Goal: Task Accomplishment & Management: Use online tool/utility

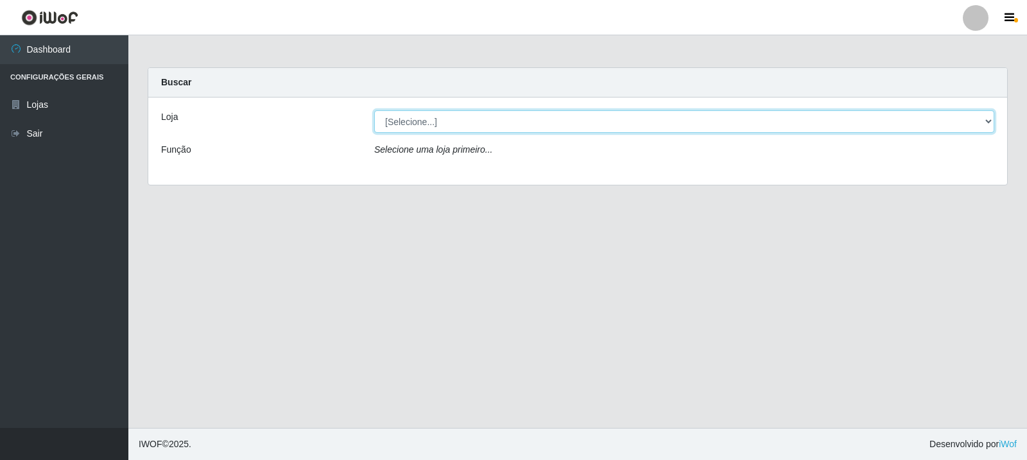
click at [442, 126] on select "[Selecione...] Rede Compras Supermercados - LOJA 3" at bounding box center [684, 121] width 620 height 22
select select "162"
click at [374, 110] on select "[Selecione...] Rede Compras Supermercados - LOJA 3" at bounding box center [684, 121] width 620 height 22
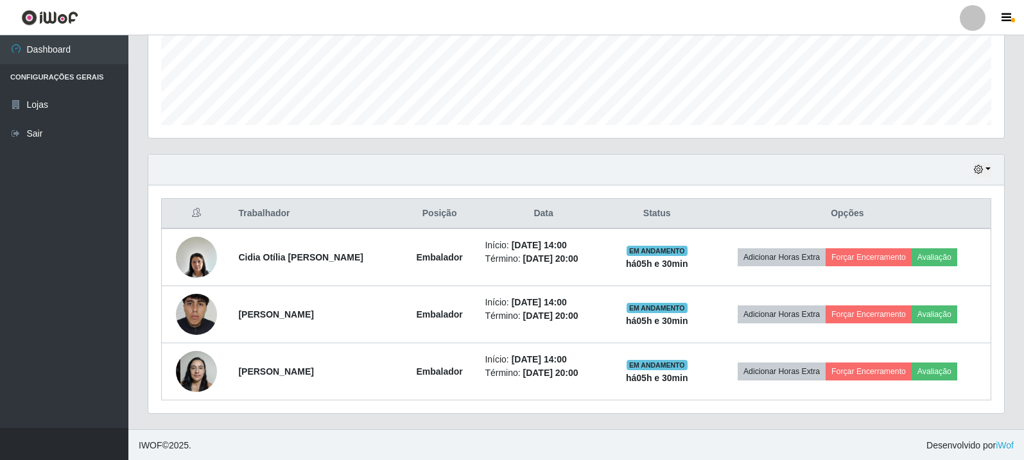
scroll to position [335, 0]
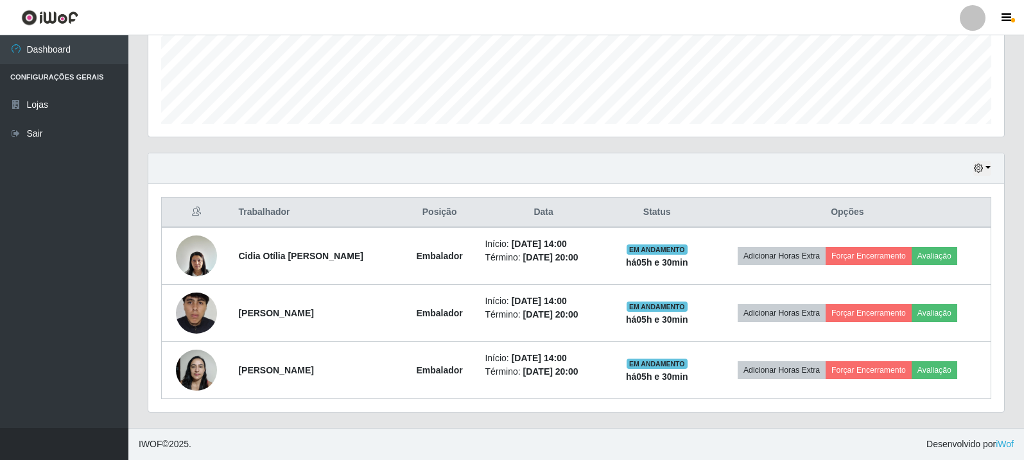
click at [991, 168] on div "Hoje 1 dia 3 dias 1 Semana Não encerrados" at bounding box center [576, 168] width 856 height 31
click at [987, 168] on button "button" at bounding box center [982, 168] width 18 height 15
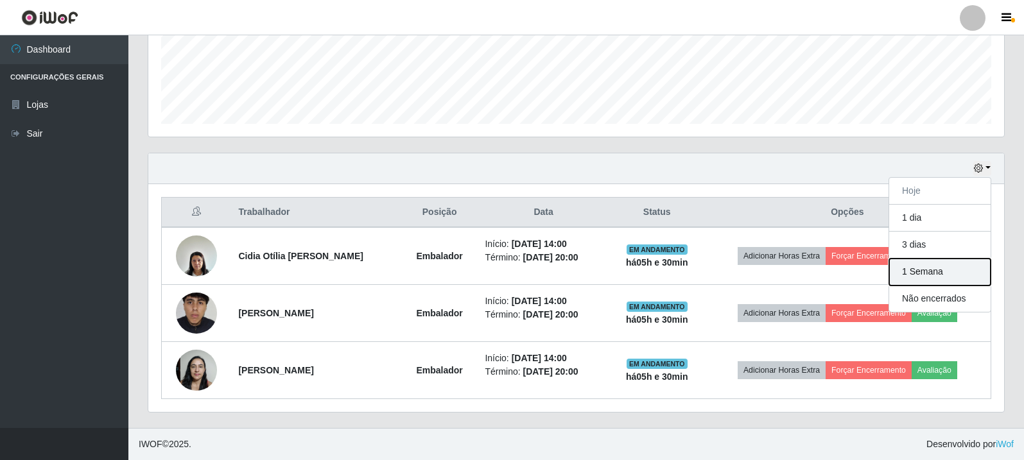
click at [964, 275] on button "1 Semana" at bounding box center [939, 272] width 101 height 27
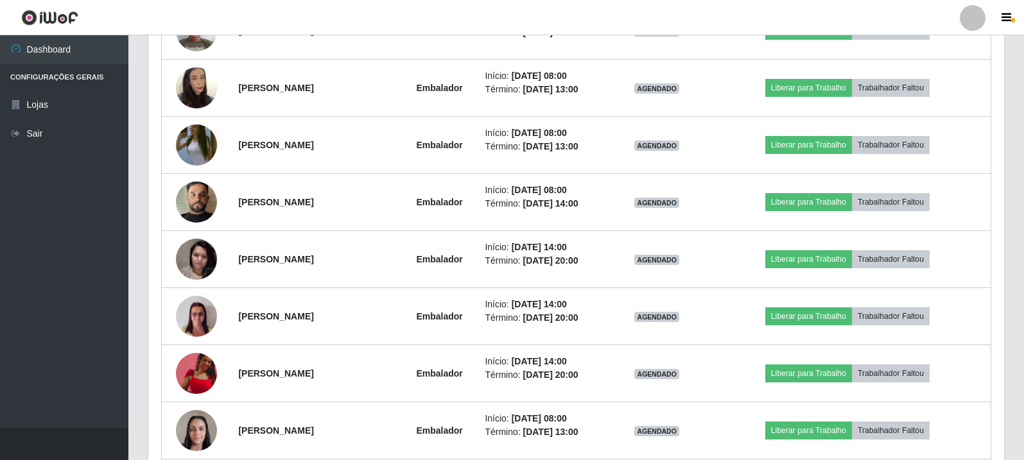
scroll to position [592, 0]
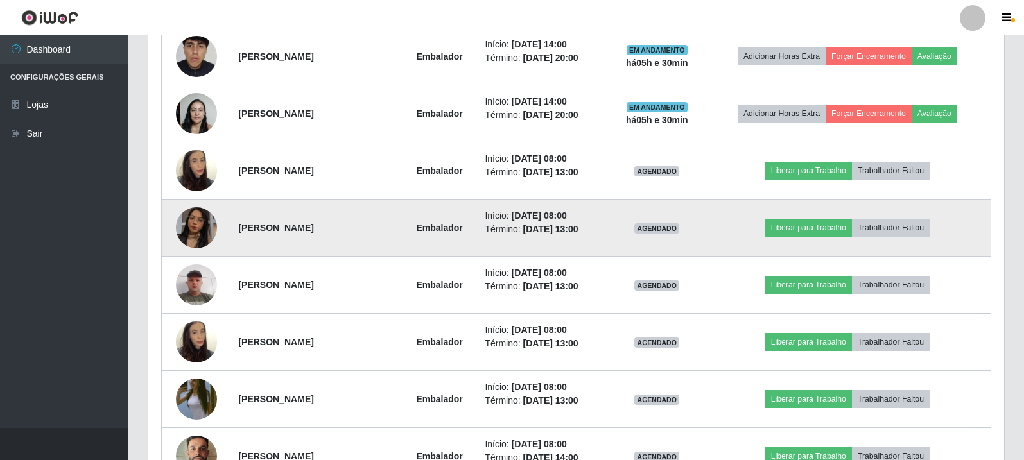
click at [199, 230] on img at bounding box center [196, 227] width 41 height 73
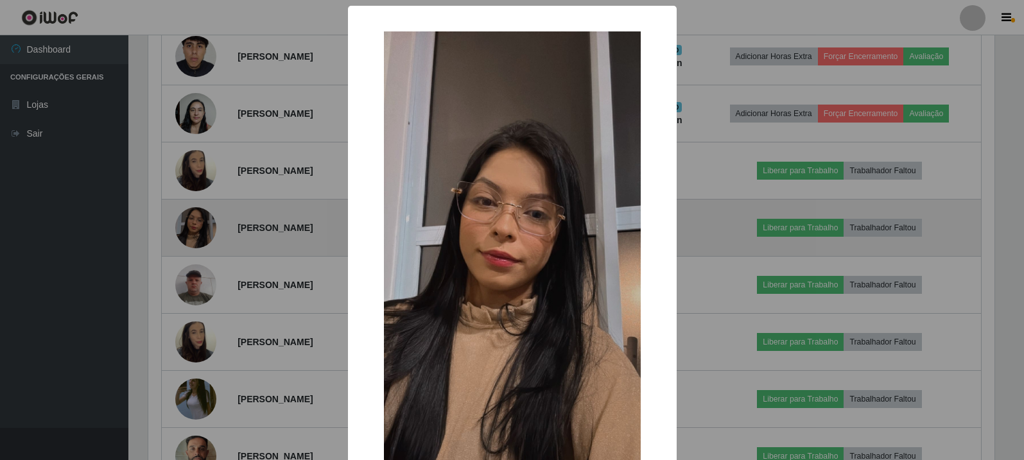
scroll to position [266, 849]
click at [199, 230] on div "× OK Cancel" at bounding box center [513, 230] width 1027 height 460
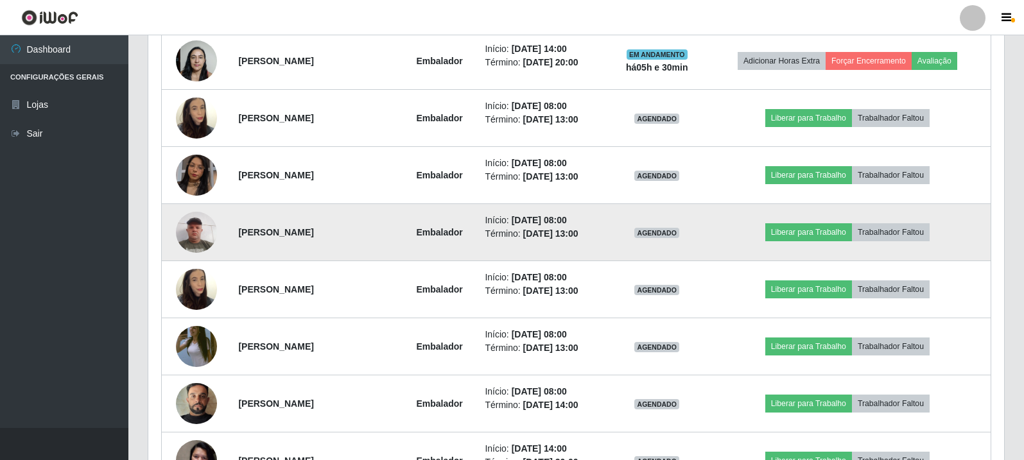
scroll to position [720, 0]
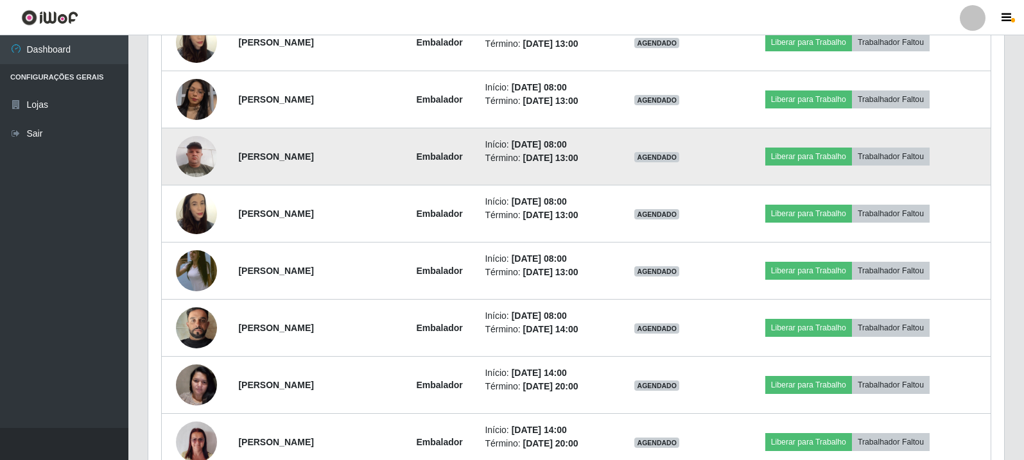
click at [189, 309] on img at bounding box center [196, 327] width 41 height 73
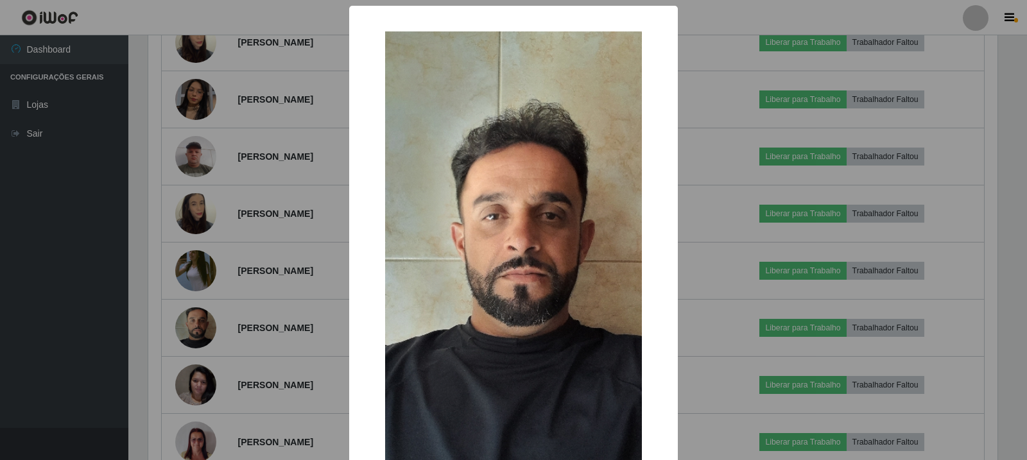
click at [196, 282] on div "× OK Cancel" at bounding box center [513, 230] width 1027 height 460
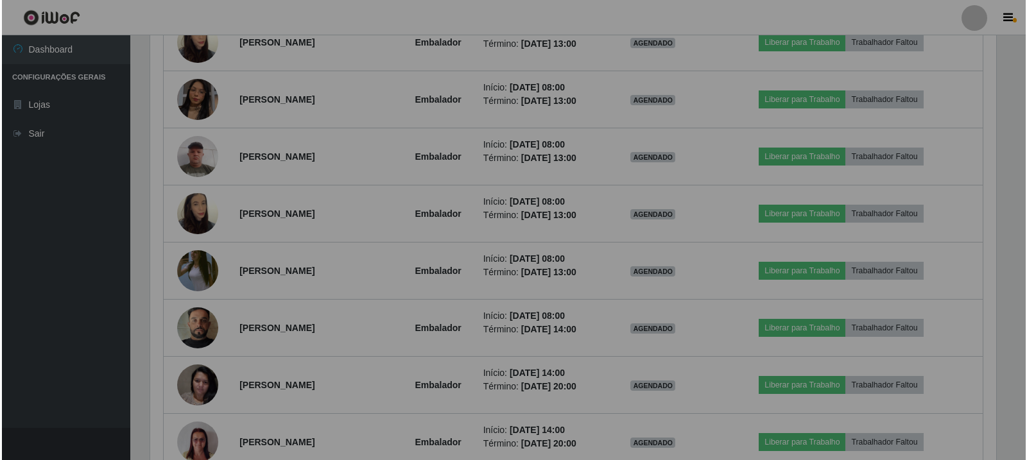
scroll to position [266, 856]
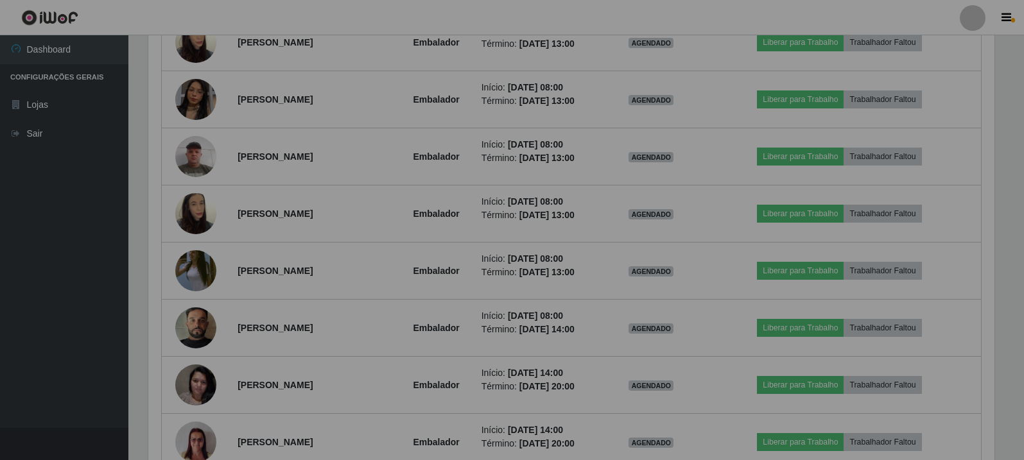
click at [196, 282] on img at bounding box center [195, 270] width 41 height 73
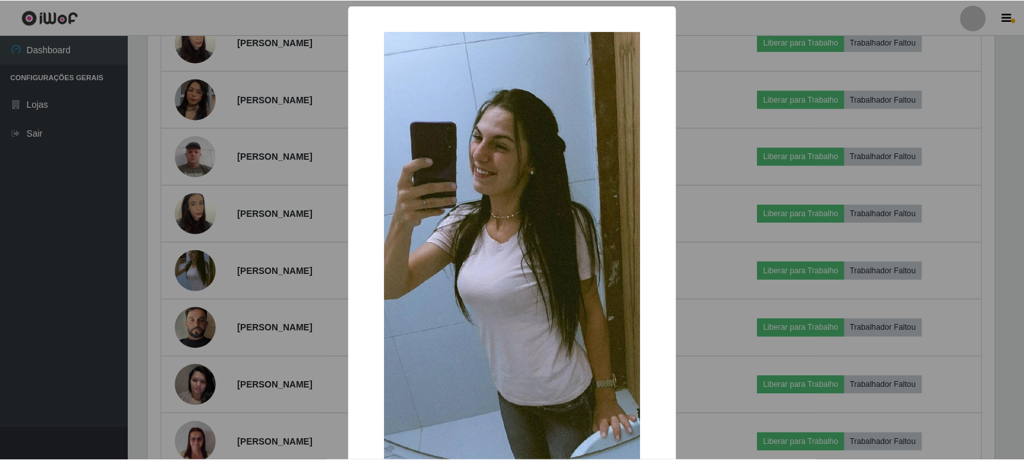
scroll to position [266, 849]
click at [196, 282] on div "× OK Cancel" at bounding box center [513, 230] width 1027 height 460
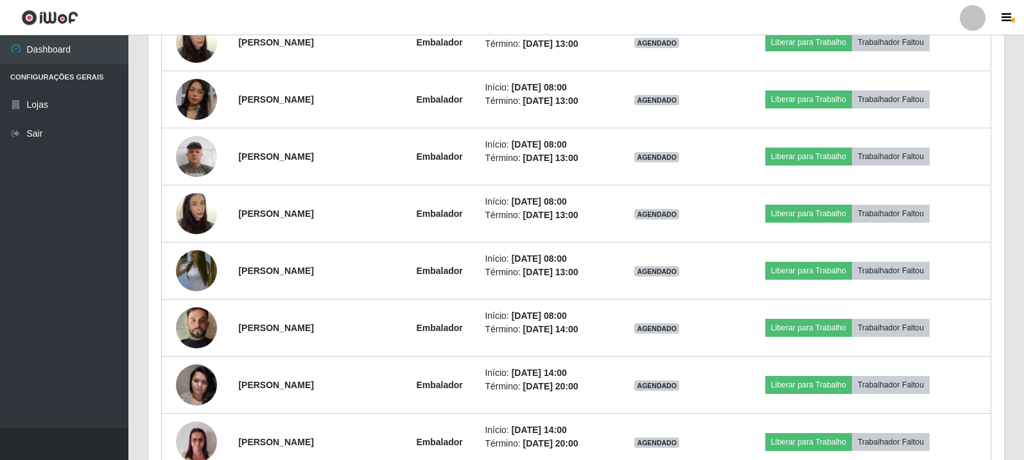
scroll to position [849, 0]
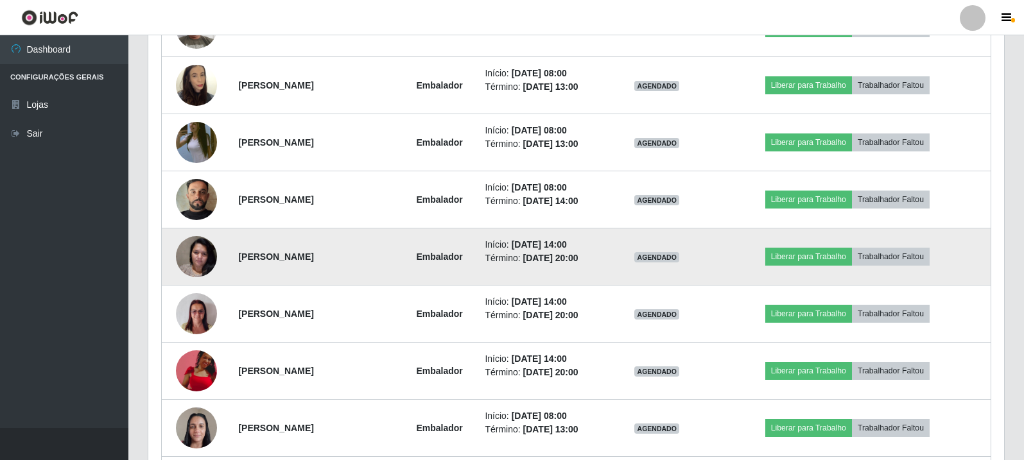
click at [196, 274] on img at bounding box center [196, 256] width 41 height 55
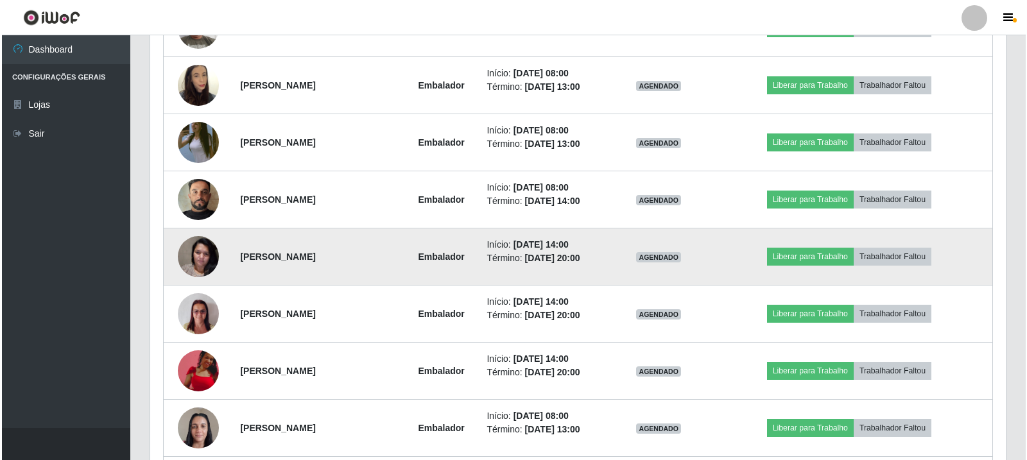
scroll to position [266, 849]
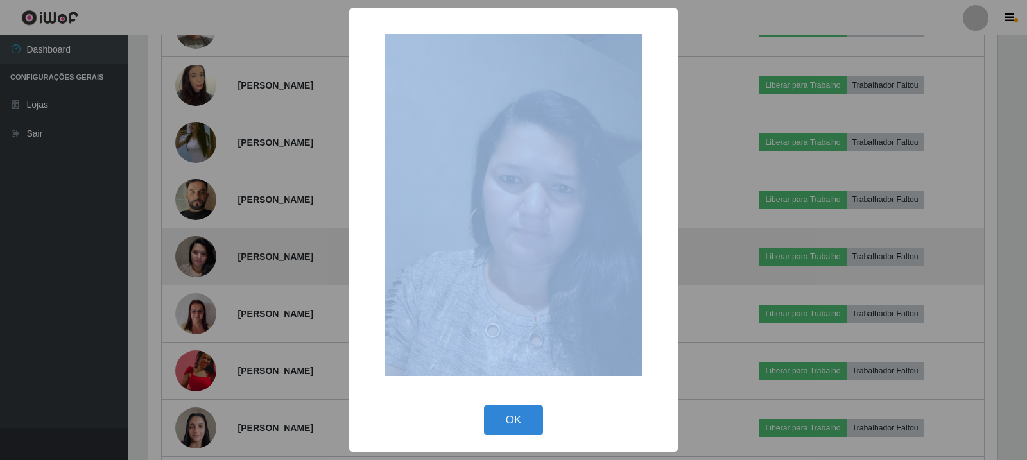
click at [196, 274] on div "× OK Cancel" at bounding box center [513, 230] width 1027 height 460
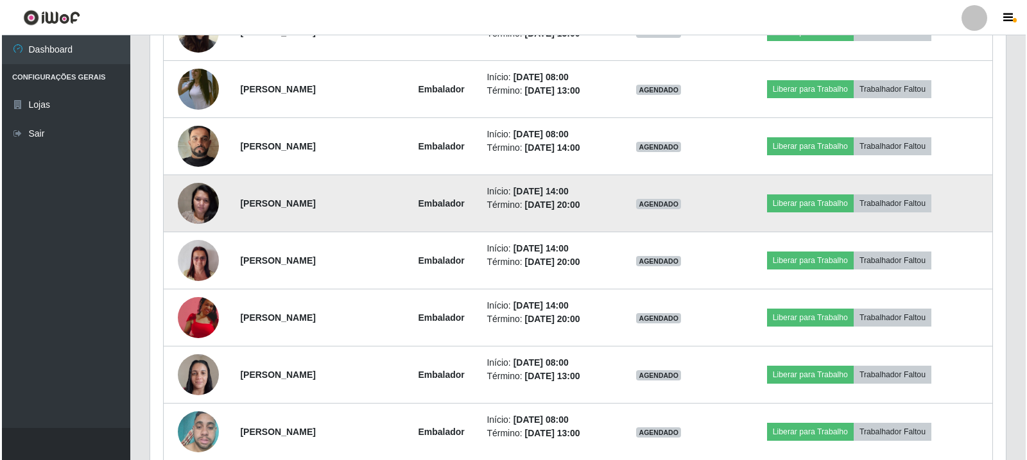
scroll to position [977, 0]
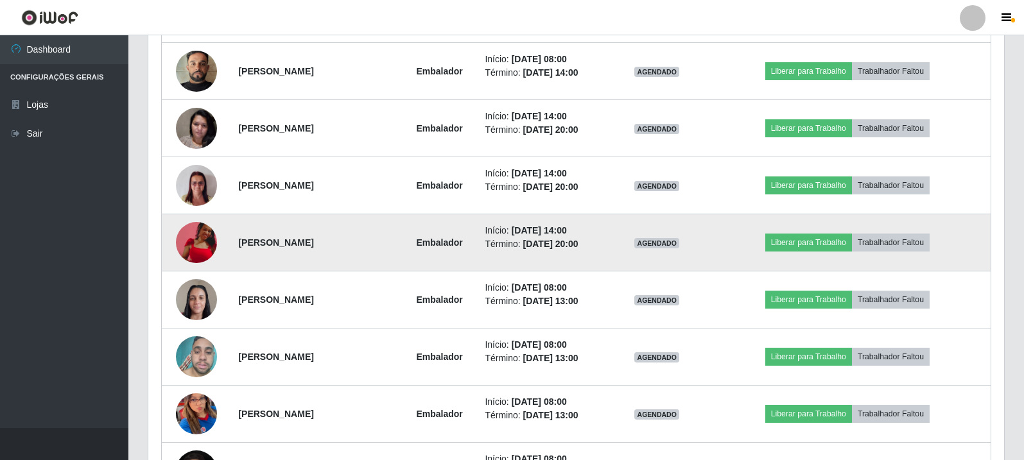
click at [198, 253] on img at bounding box center [196, 242] width 41 height 41
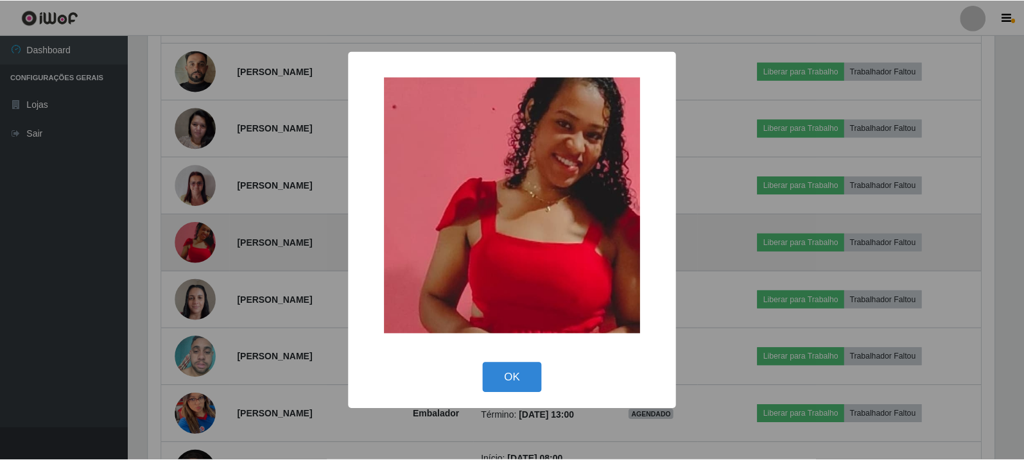
scroll to position [266, 849]
click at [198, 253] on div "× OK Cancel" at bounding box center [513, 230] width 1027 height 460
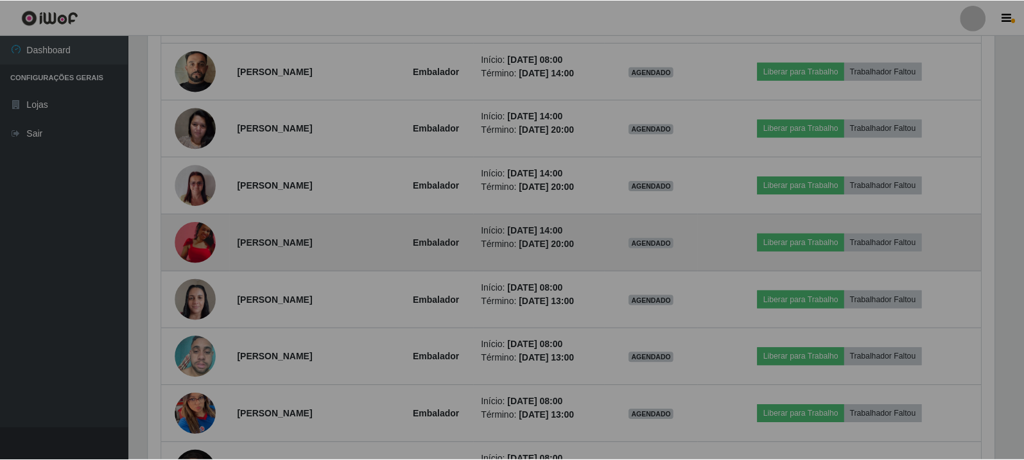
scroll to position [0, 0]
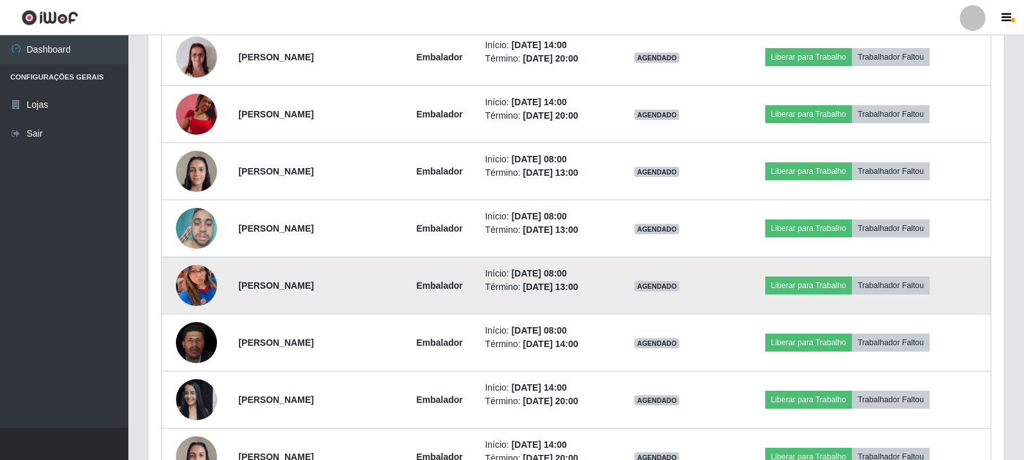
click at [198, 288] on img at bounding box center [196, 285] width 41 height 89
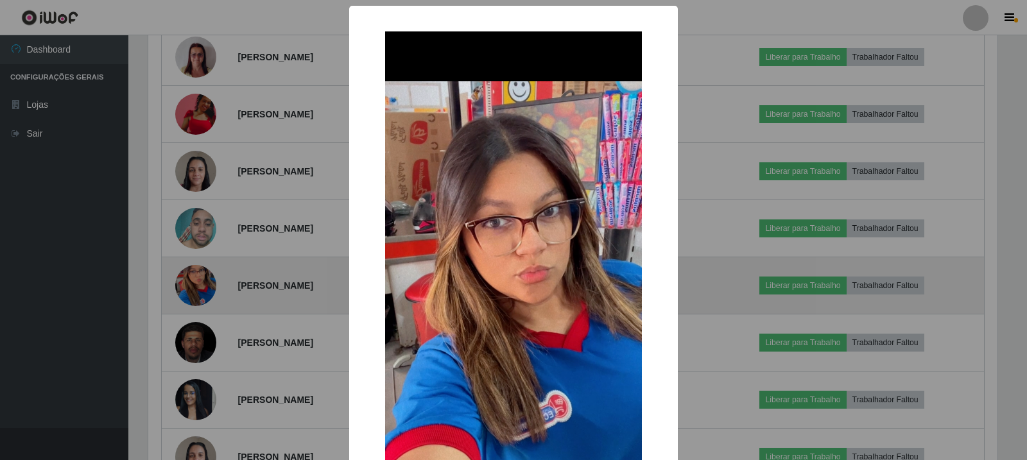
click at [198, 288] on div "× OK Cancel" at bounding box center [513, 230] width 1027 height 460
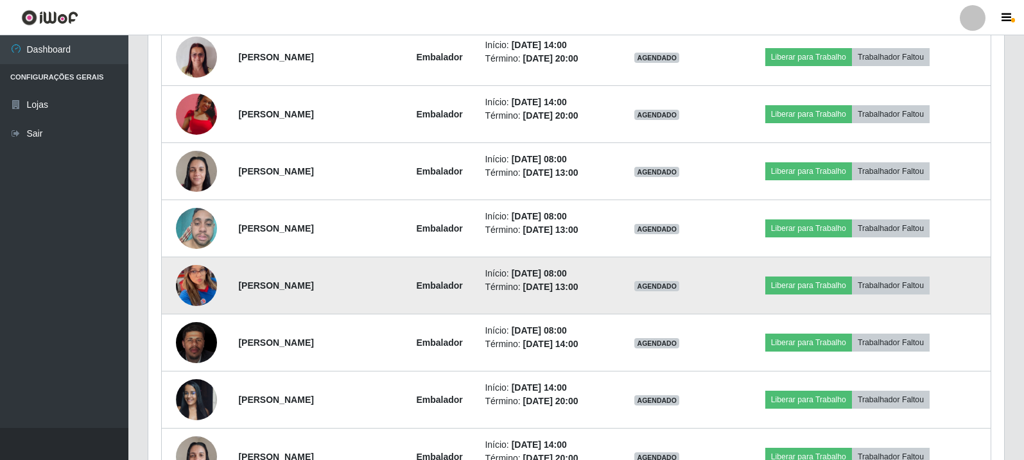
click at [198, 288] on img at bounding box center [196, 285] width 41 height 89
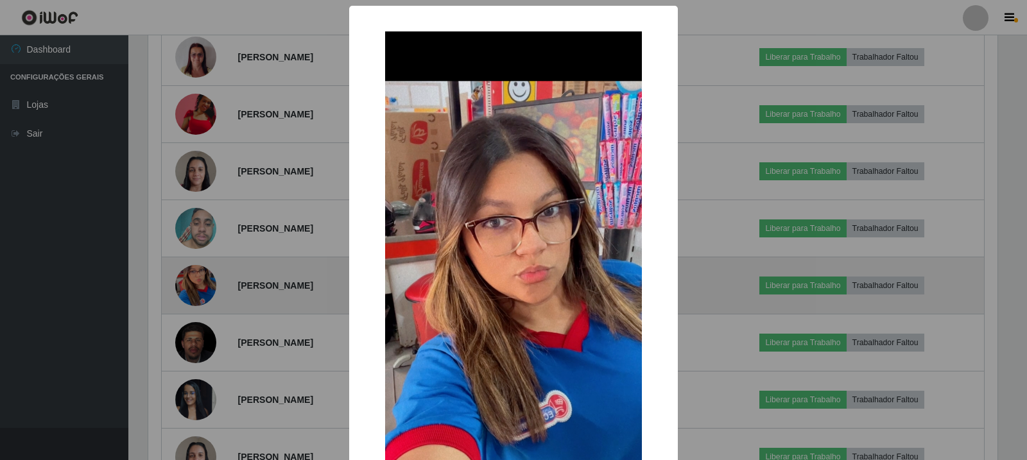
click at [198, 288] on div "× OK Cancel" at bounding box center [513, 230] width 1027 height 460
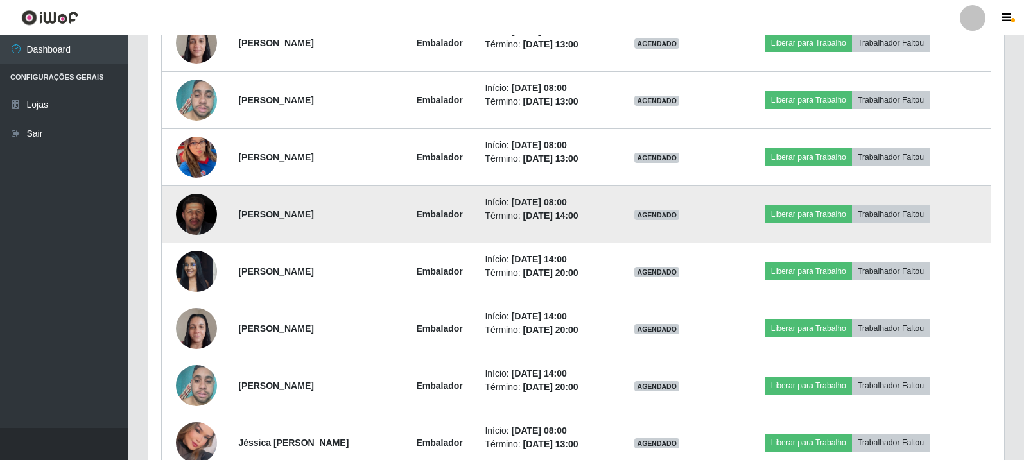
click at [205, 211] on img at bounding box center [196, 214] width 41 height 51
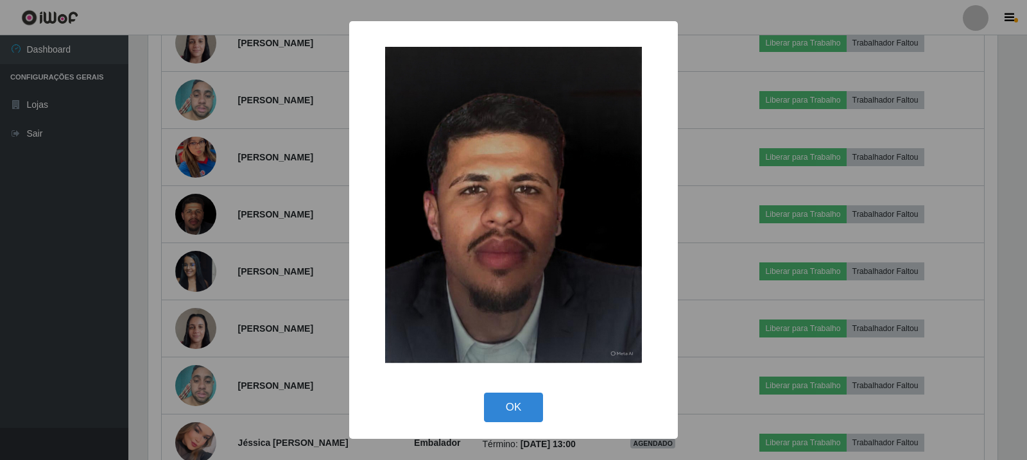
drag, startPoint x: 187, startPoint y: 259, endPoint x: 193, endPoint y: 293, distance: 34.0
click at [187, 260] on div "× OK Cancel" at bounding box center [513, 230] width 1027 height 460
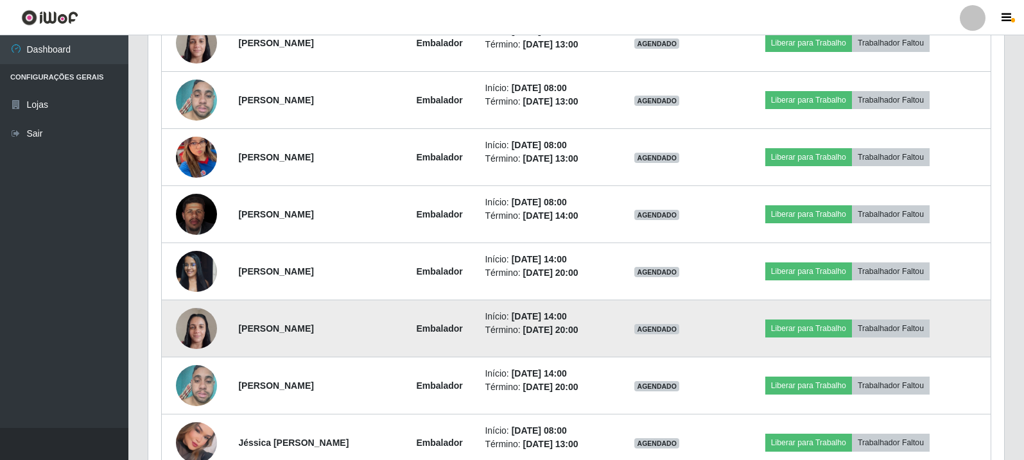
click at [199, 314] on img at bounding box center [196, 328] width 41 height 55
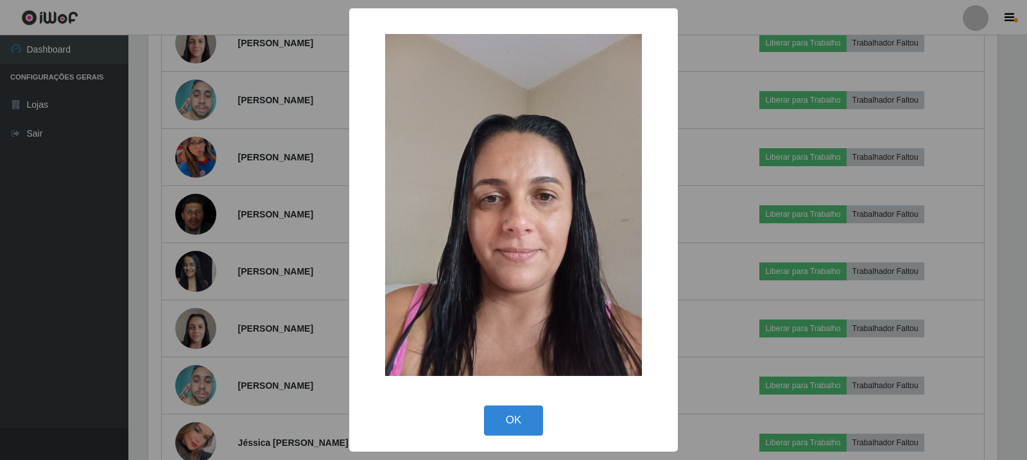
click at [201, 319] on div "× OK Cancel" at bounding box center [513, 230] width 1027 height 460
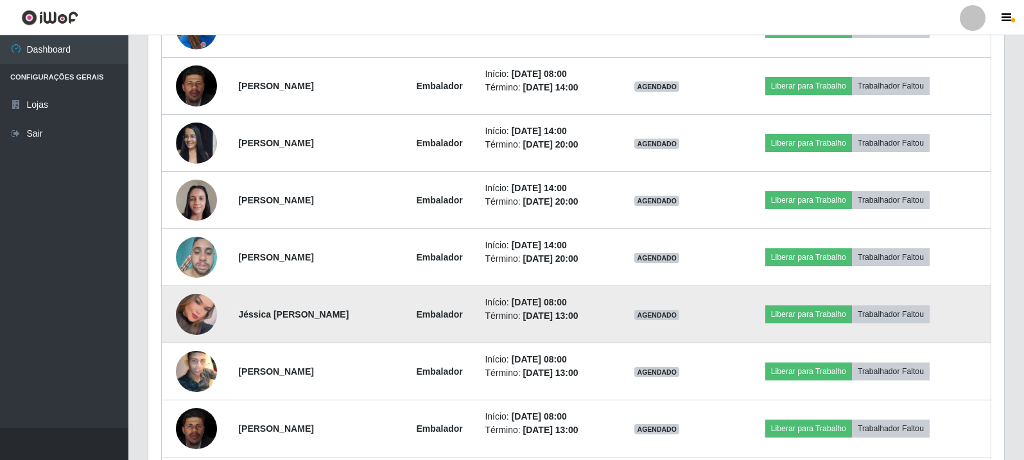
click at [202, 304] on img at bounding box center [196, 315] width 41 height 58
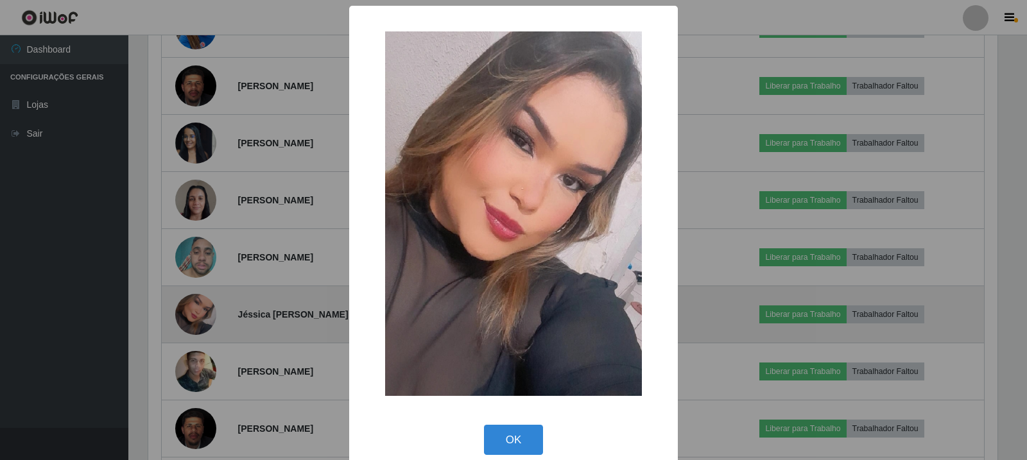
click at [202, 304] on div "× OK Cancel" at bounding box center [513, 230] width 1027 height 460
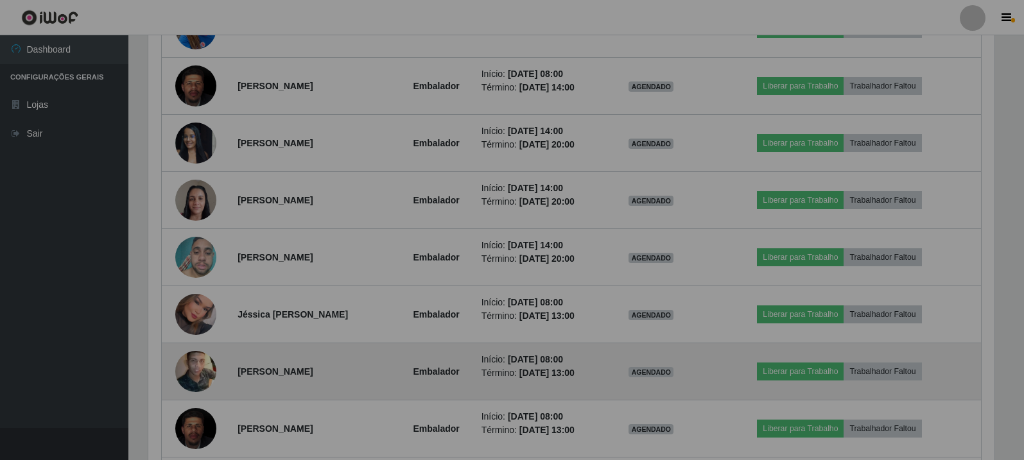
click at [191, 371] on img at bounding box center [195, 371] width 41 height 51
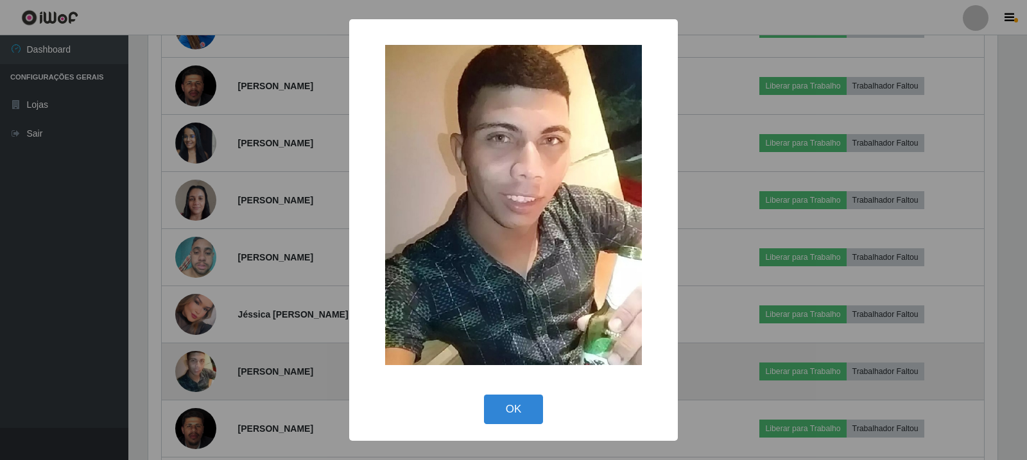
click at [191, 371] on div "× OK Cancel" at bounding box center [513, 230] width 1027 height 460
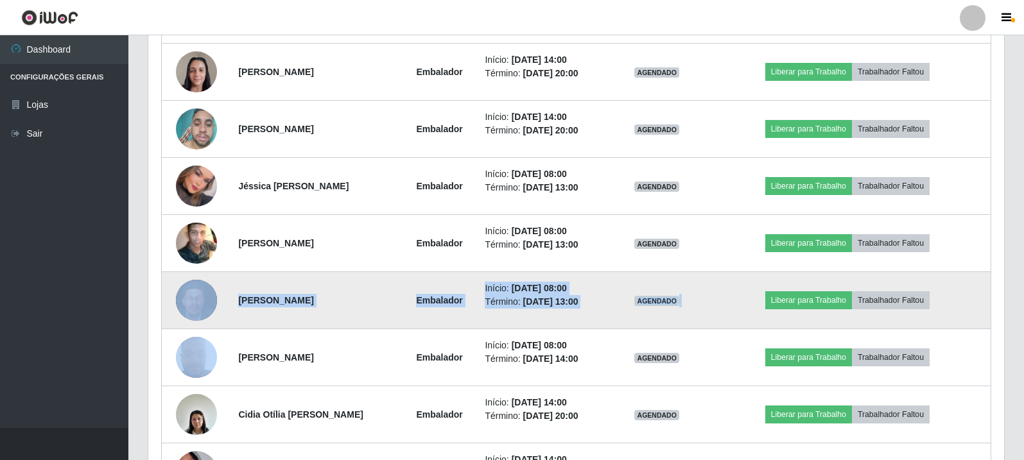
click at [196, 328] on tbody "Cidia Otília Targino Damasio Embalador Início: [DATE] 14:00 Término: [DATE] 20:…" at bounding box center [576, 415] width 829 height 2686
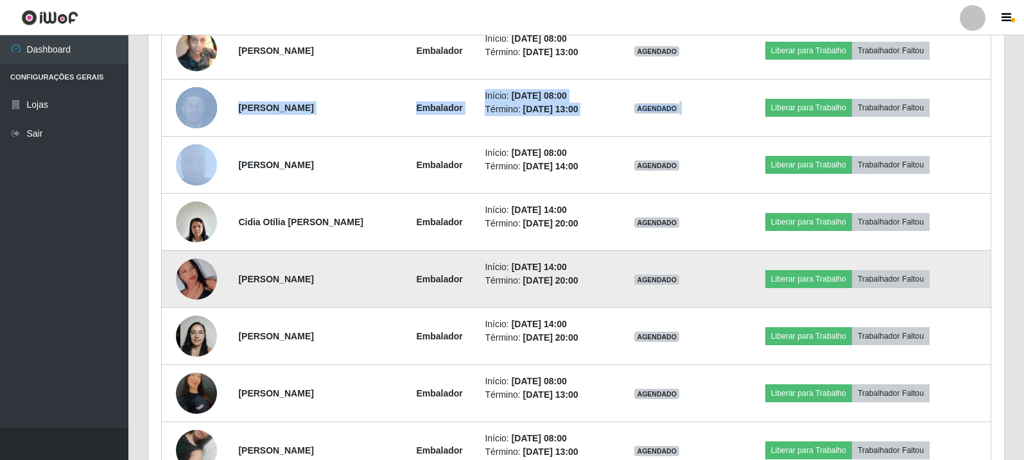
click at [203, 283] on img at bounding box center [196, 279] width 41 height 73
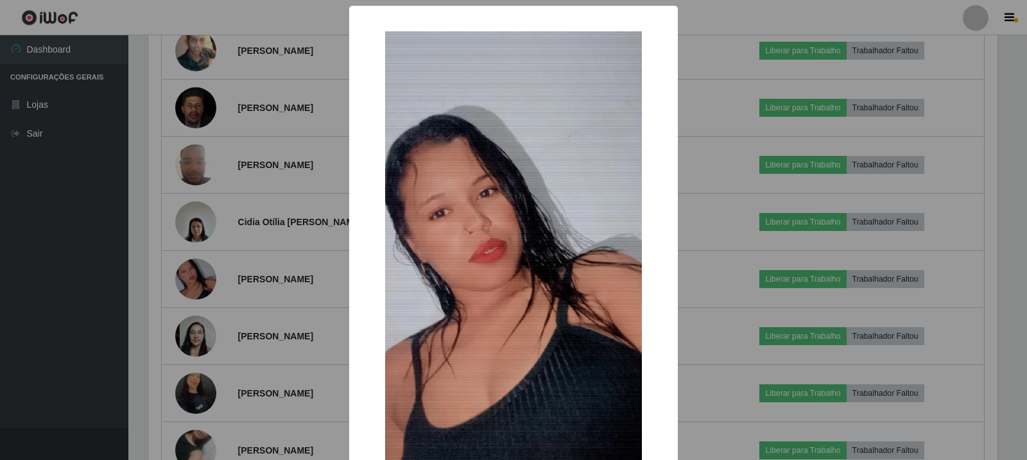
click at [203, 305] on div "× OK Cancel" at bounding box center [513, 230] width 1027 height 460
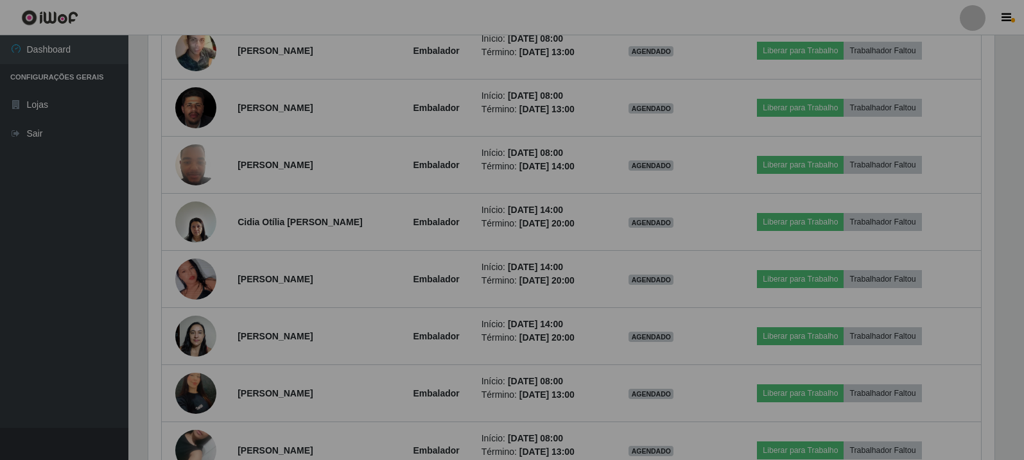
click at [201, 328] on img at bounding box center [195, 336] width 41 height 55
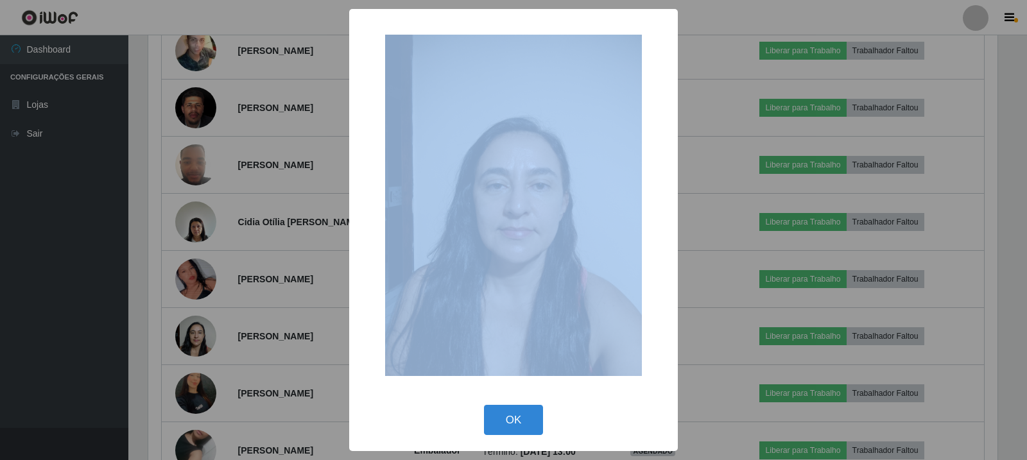
click at [201, 329] on div "× OK Cancel" at bounding box center [513, 230] width 1027 height 460
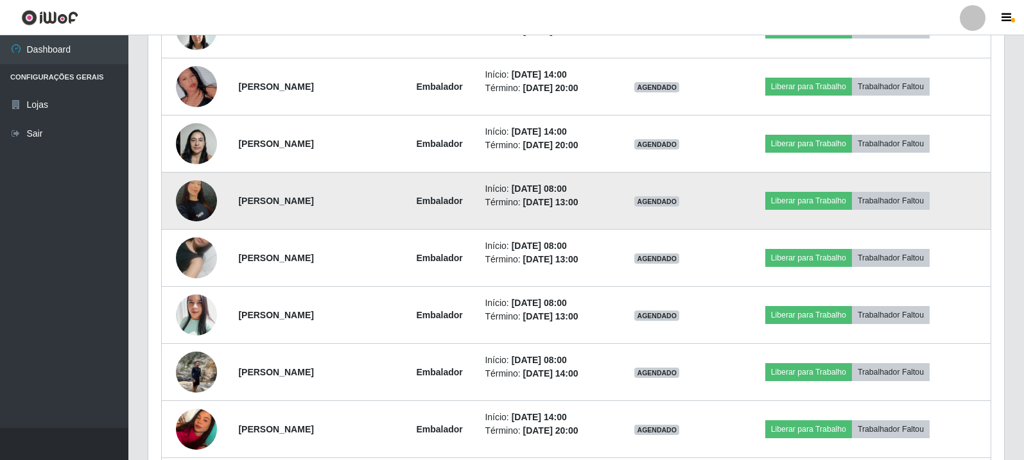
click at [193, 196] on img at bounding box center [196, 201] width 41 height 56
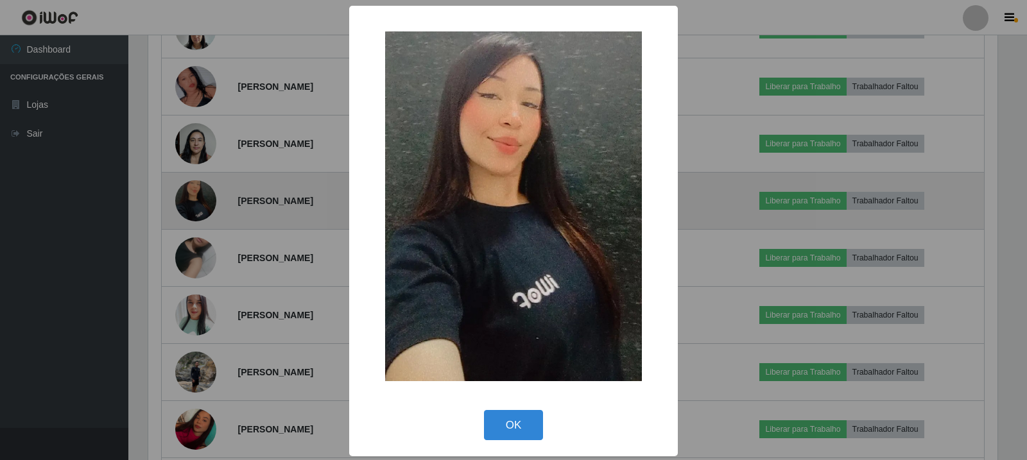
click at [193, 196] on div "× OK Cancel" at bounding box center [513, 230] width 1027 height 460
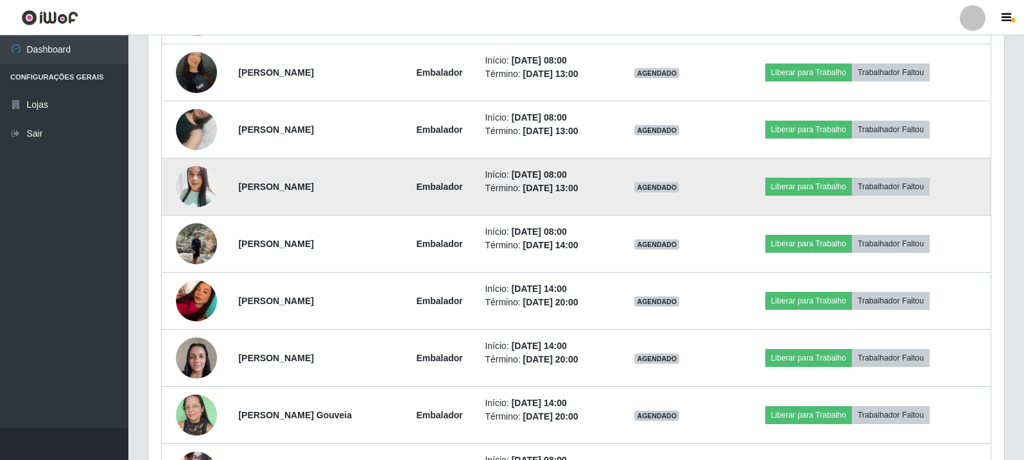
click at [196, 193] on img at bounding box center [196, 186] width 41 height 49
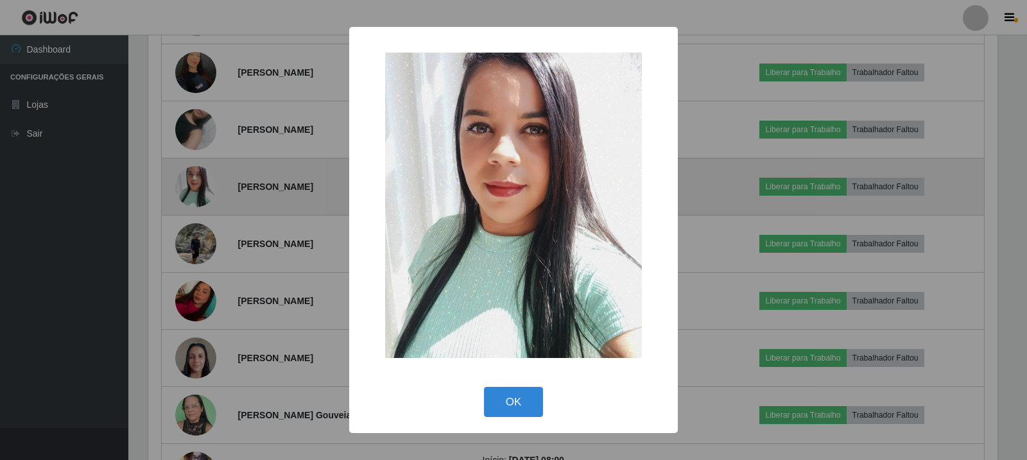
click at [196, 193] on div "× OK Cancel" at bounding box center [513, 230] width 1027 height 460
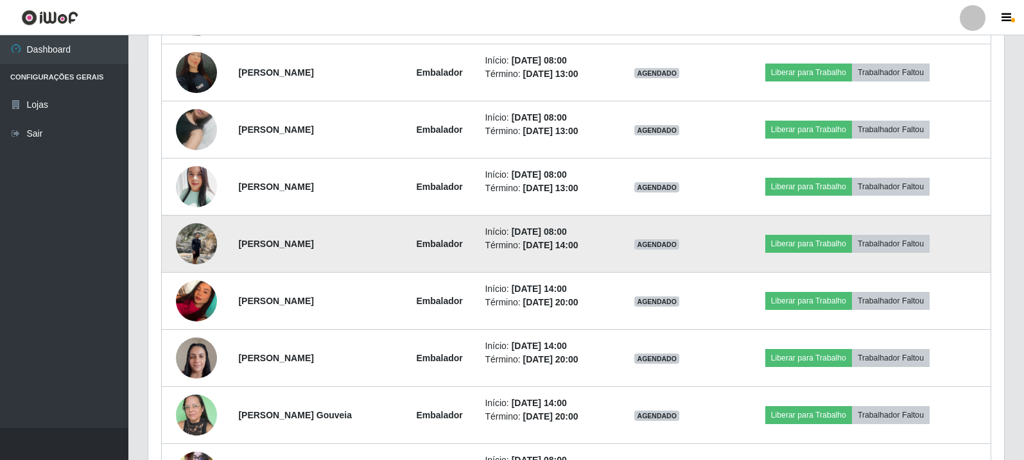
click at [195, 222] on td at bounding box center [196, 244] width 69 height 57
click at [196, 246] on img at bounding box center [196, 243] width 41 height 55
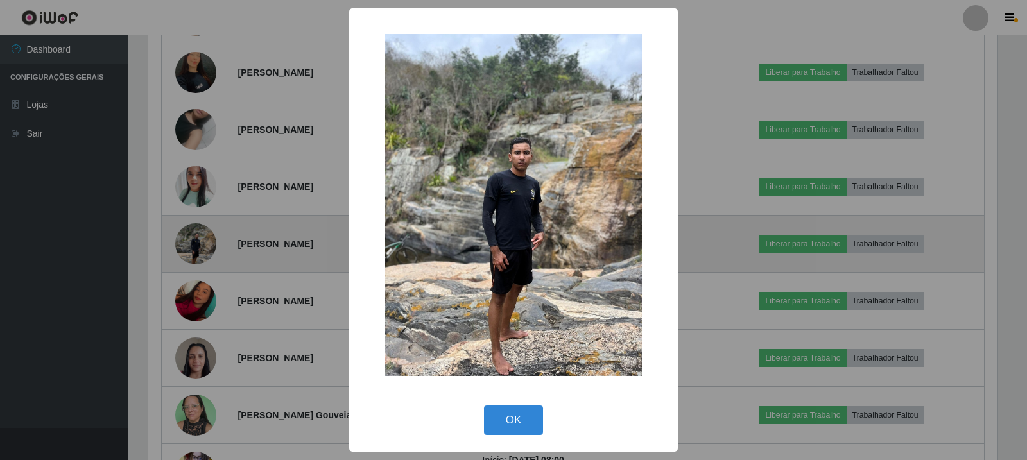
click at [196, 246] on div "× OK Cancel" at bounding box center [513, 230] width 1027 height 460
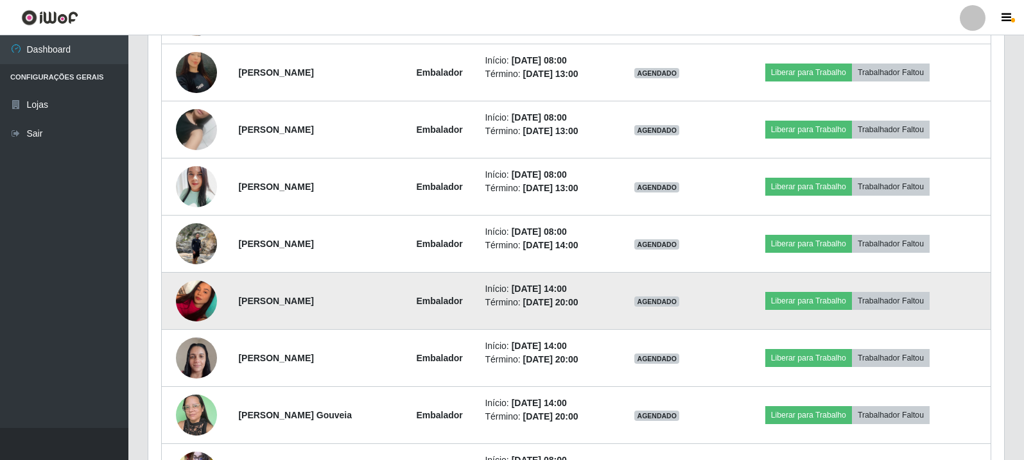
click at [201, 300] on img at bounding box center [196, 300] width 41 height 55
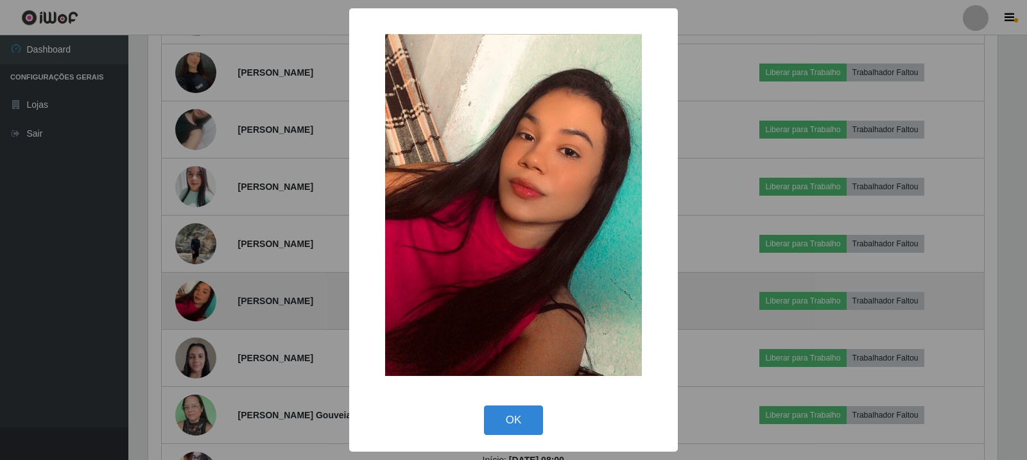
click at [201, 300] on div "× OK Cancel" at bounding box center [513, 230] width 1027 height 460
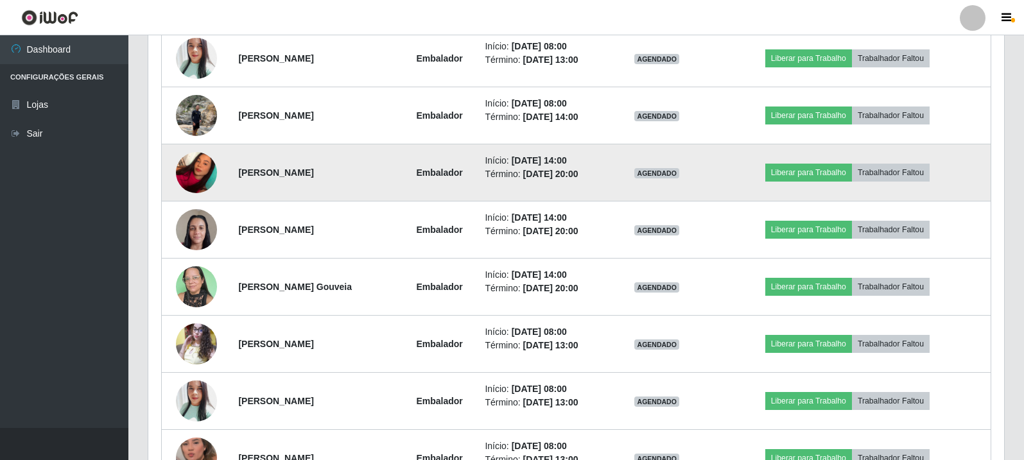
click at [201, 300] on img at bounding box center [196, 286] width 41 height 55
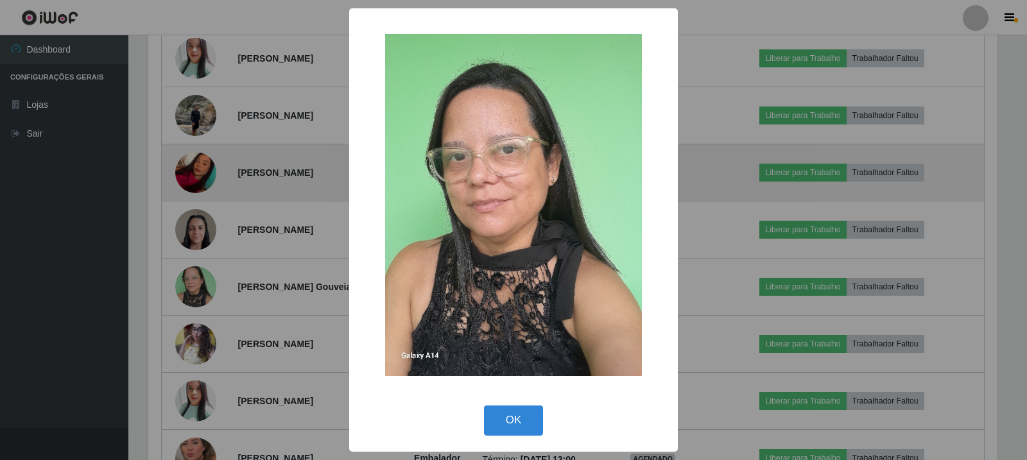
click at [201, 300] on div "× OK Cancel" at bounding box center [513, 230] width 1027 height 460
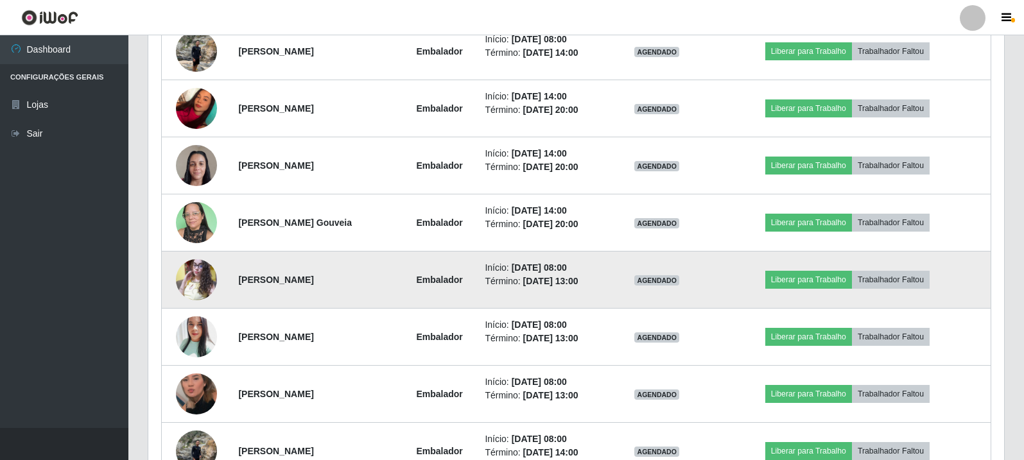
click at [201, 282] on img at bounding box center [196, 279] width 41 height 55
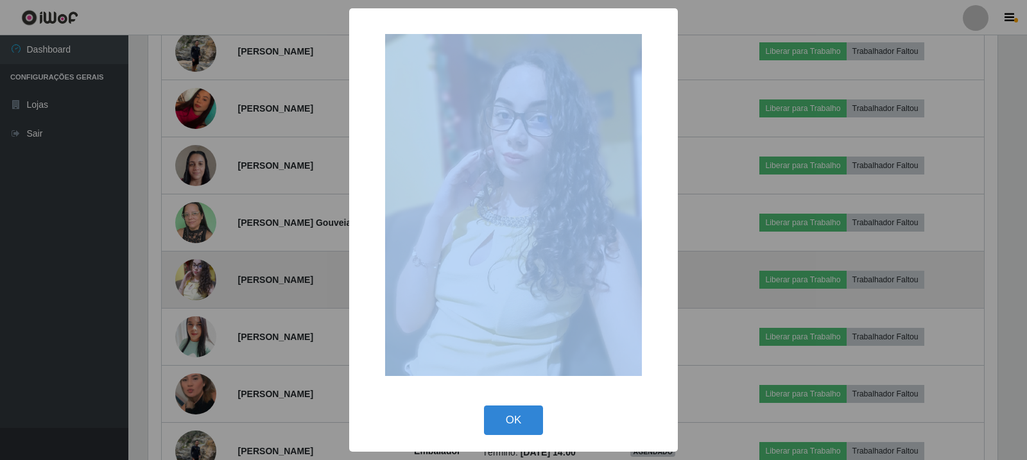
click at [201, 282] on div "× OK Cancel" at bounding box center [513, 230] width 1027 height 460
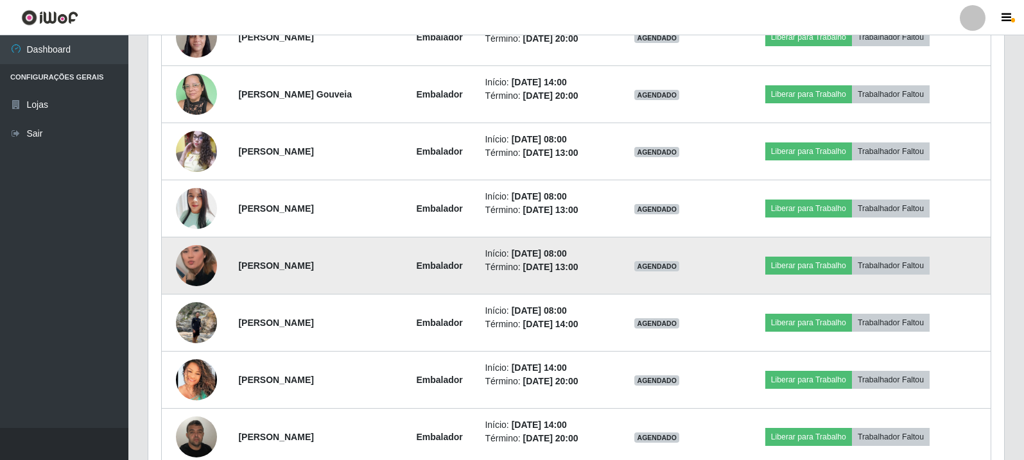
click at [203, 288] on td at bounding box center [196, 266] width 69 height 57
click at [195, 271] on img at bounding box center [196, 265] width 41 height 73
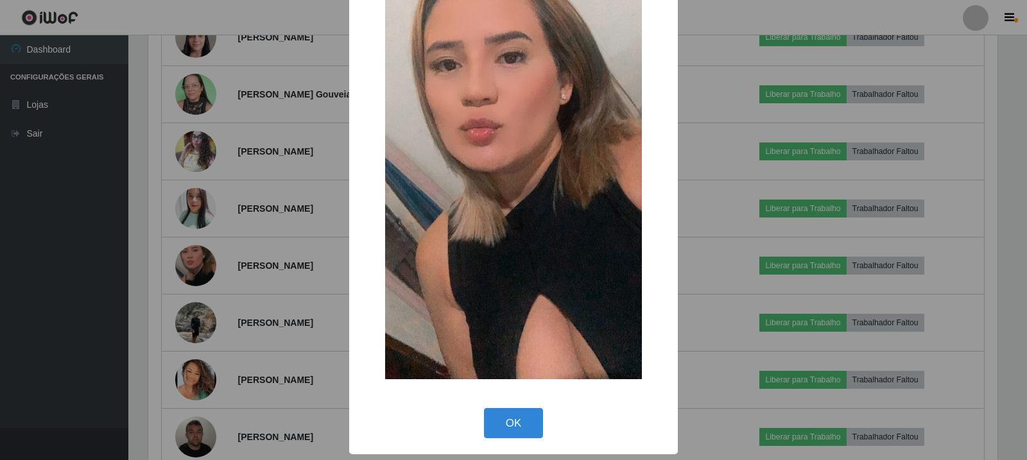
click at [211, 270] on div "× OK Cancel" at bounding box center [513, 230] width 1027 height 460
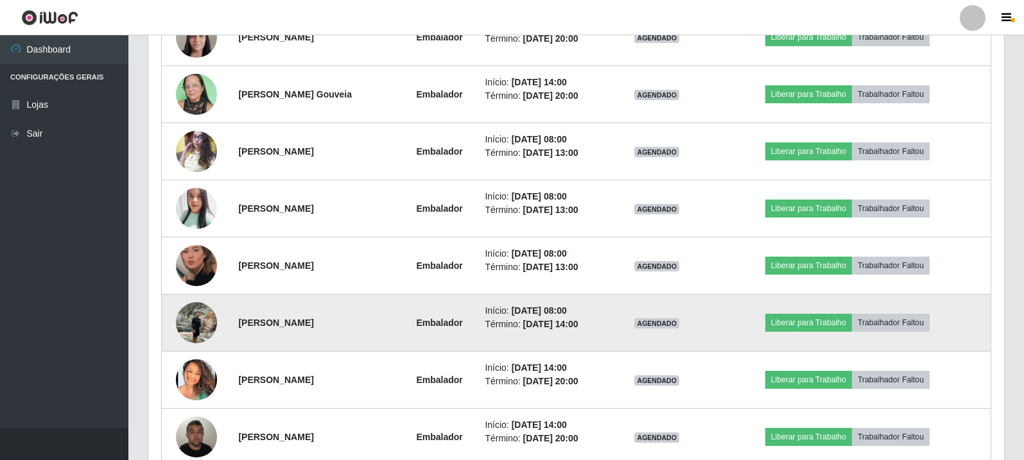
click at [193, 322] on img at bounding box center [196, 322] width 41 height 55
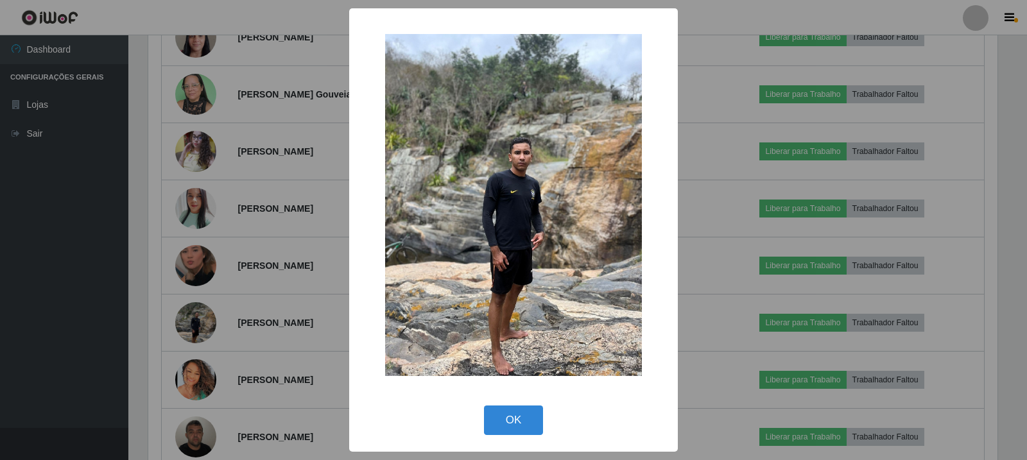
click at [201, 331] on div "× OK Cancel" at bounding box center [513, 230] width 1027 height 460
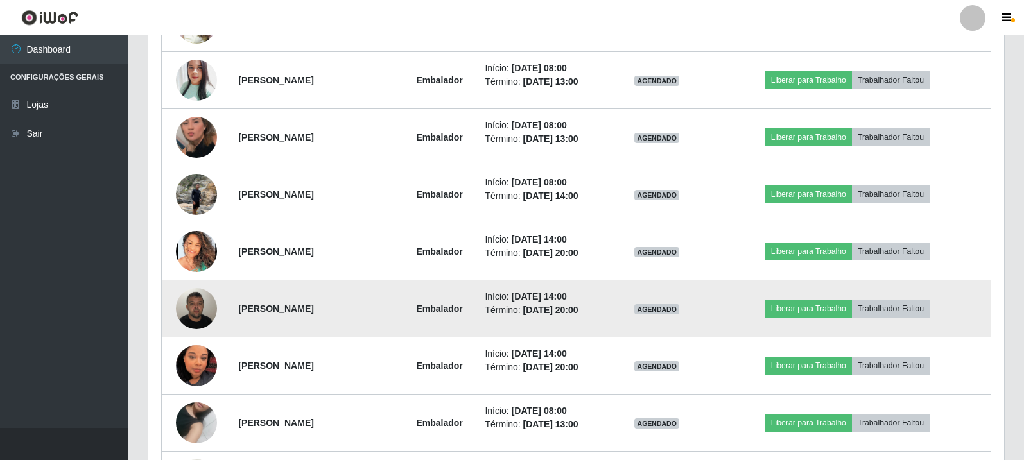
click at [196, 324] on img at bounding box center [196, 308] width 41 height 55
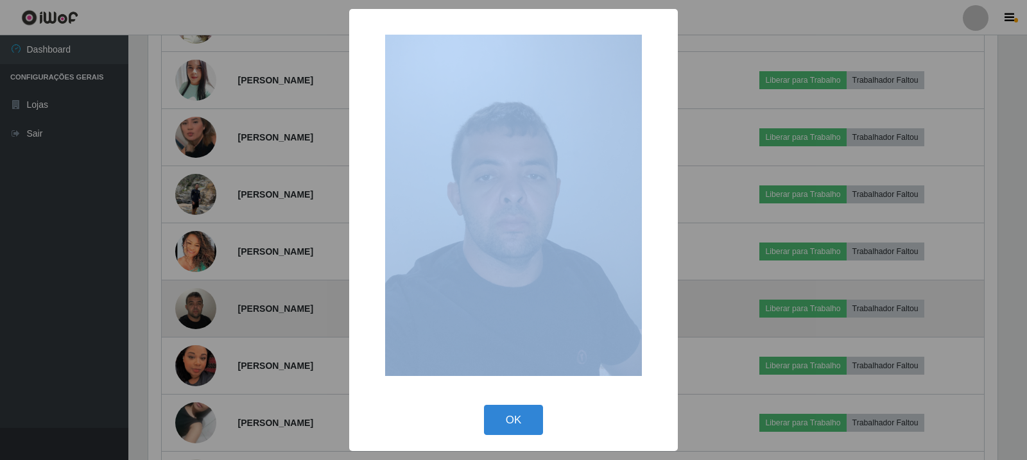
click at [196, 324] on div "× OK Cancel" at bounding box center [513, 230] width 1027 height 460
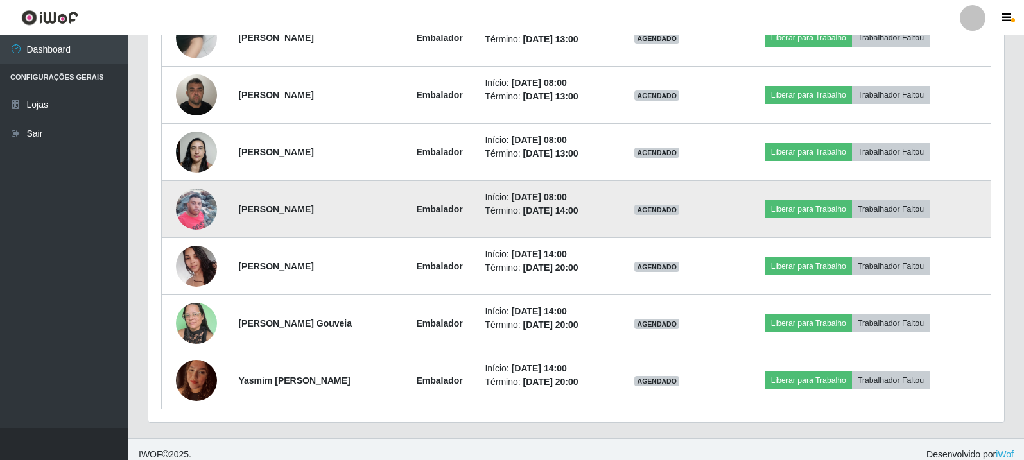
click at [208, 206] on img at bounding box center [196, 209] width 41 height 55
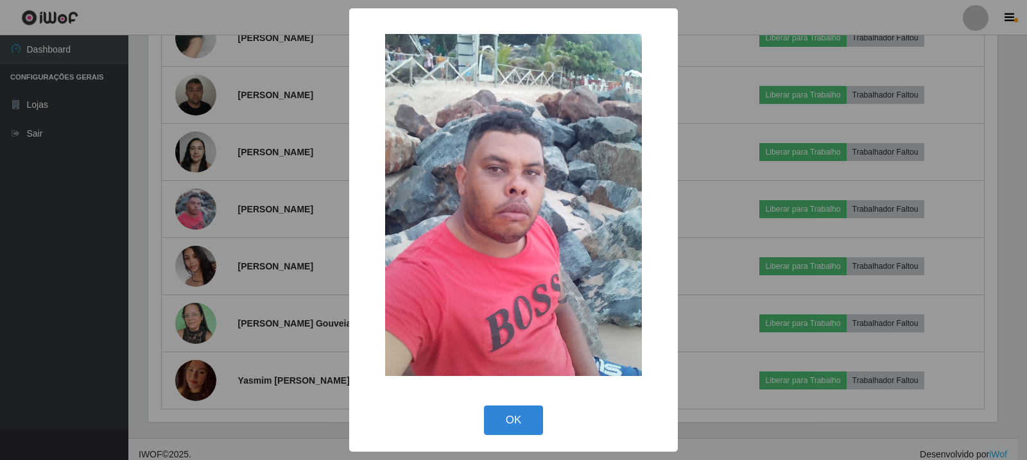
click at [204, 315] on div "× OK Cancel" at bounding box center [513, 230] width 1027 height 460
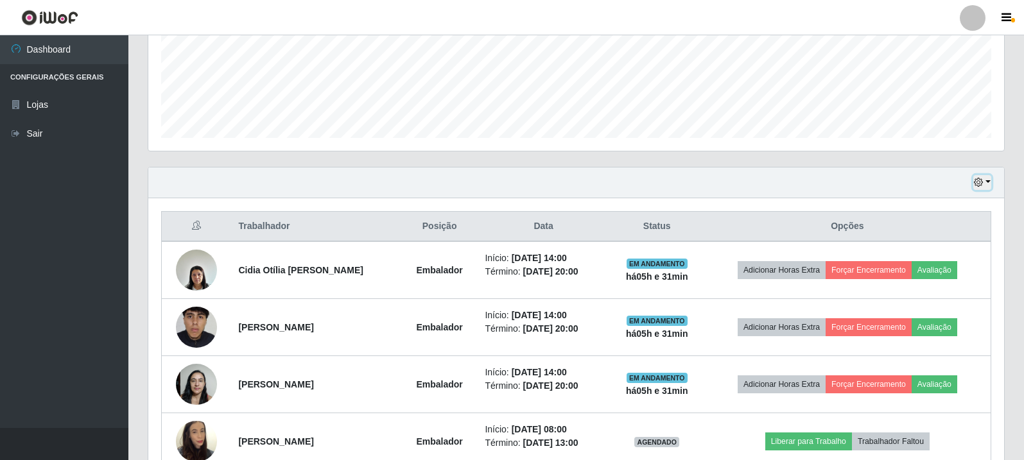
click at [987, 183] on button "button" at bounding box center [982, 182] width 18 height 15
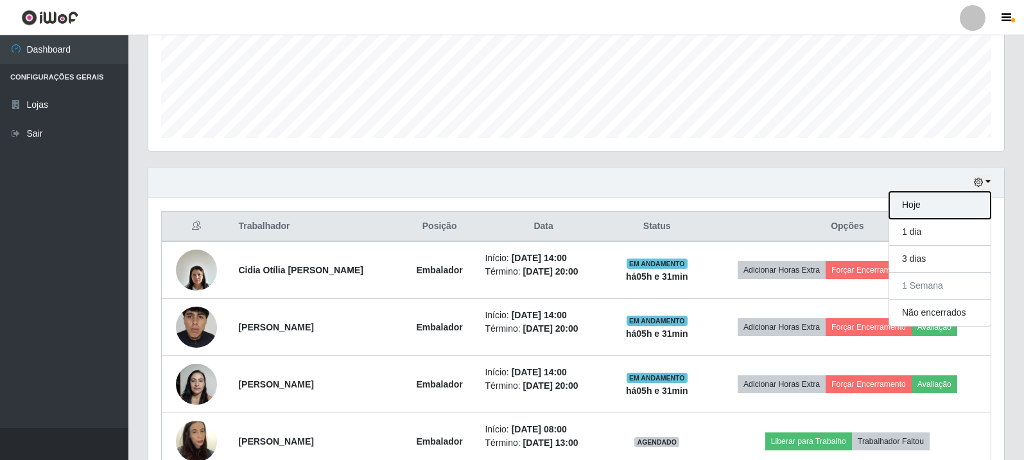
click at [935, 202] on button "Hoje" at bounding box center [939, 205] width 101 height 27
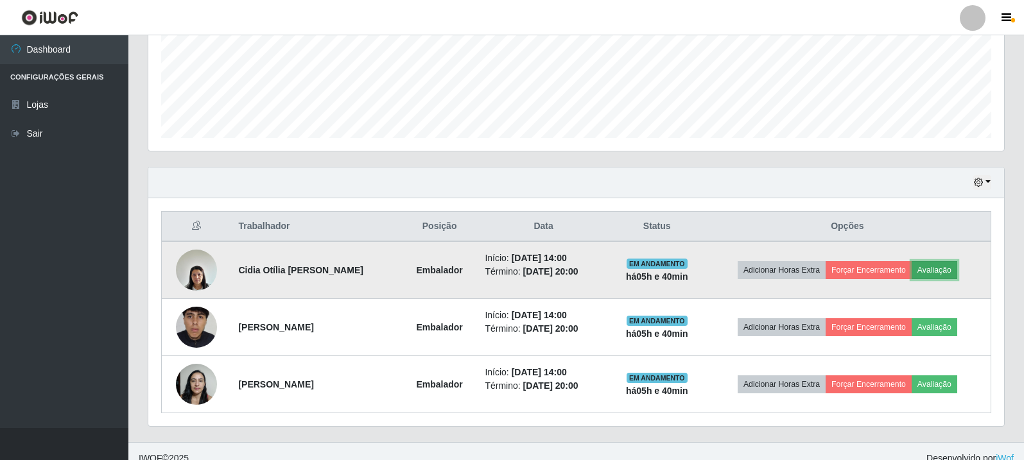
click at [943, 261] on button "Avaliação" at bounding box center [935, 270] width 46 height 18
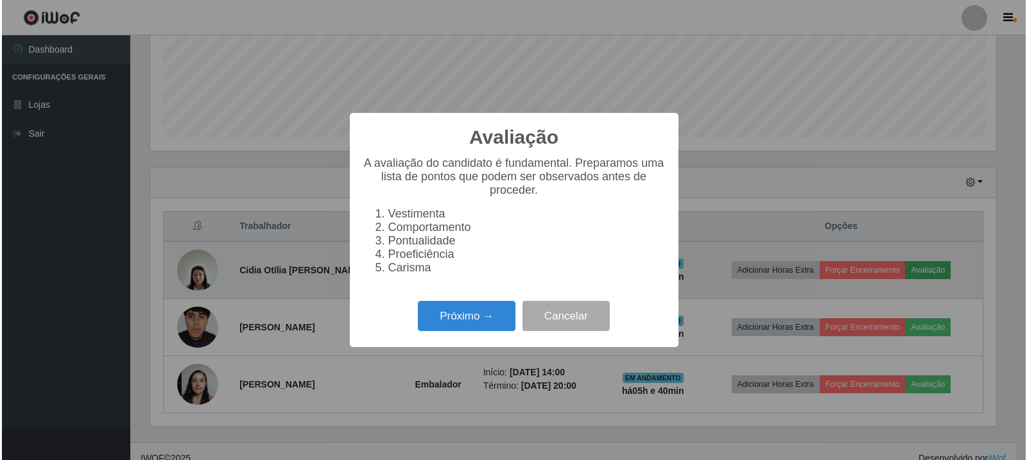
scroll to position [266, 849]
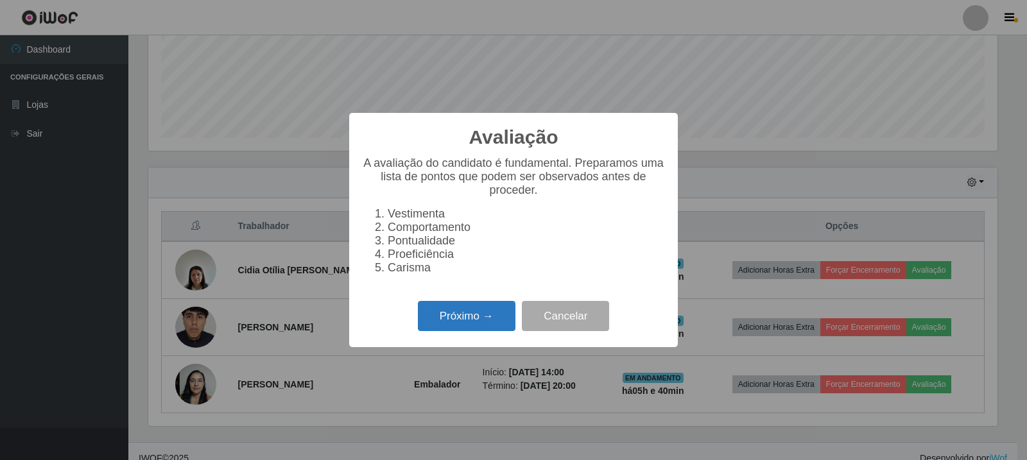
click at [471, 318] on button "Próximo →" at bounding box center [467, 316] width 98 height 30
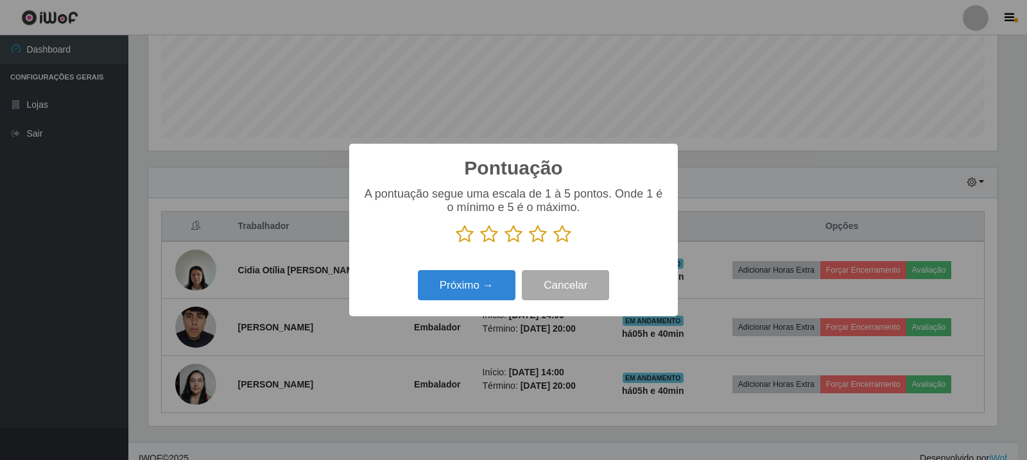
click at [566, 229] on icon at bounding box center [562, 234] width 18 height 19
click at [553, 244] on input "radio" at bounding box center [553, 244] width 0 height 0
click at [560, 240] on icon at bounding box center [562, 234] width 18 height 19
click at [553, 244] on input "radio" at bounding box center [553, 244] width 0 height 0
click at [458, 285] on button "Próximo →" at bounding box center [467, 285] width 98 height 30
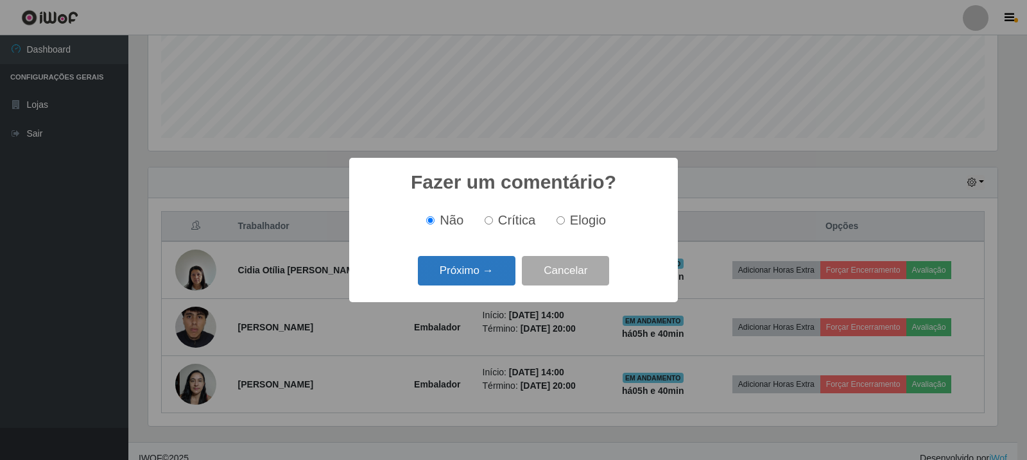
click at [495, 281] on button "Próximo →" at bounding box center [467, 271] width 98 height 30
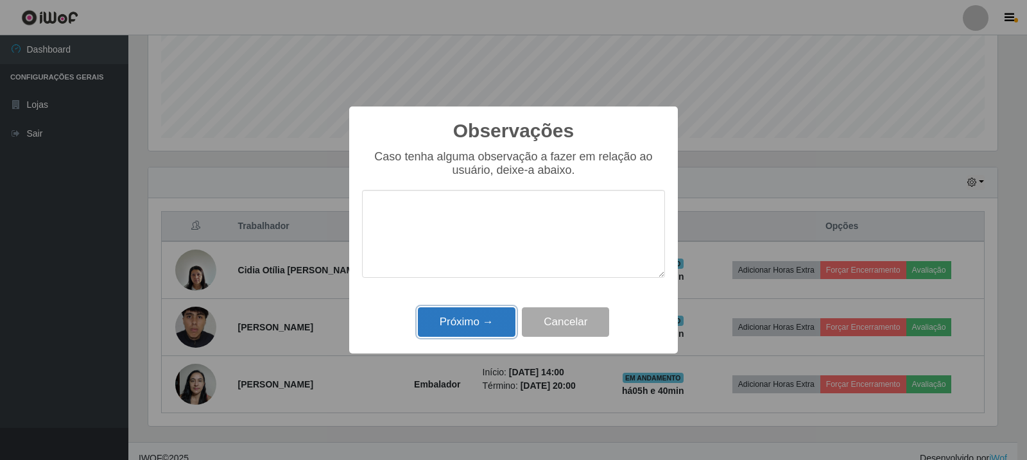
click at [480, 333] on button "Próximo →" at bounding box center [467, 323] width 98 height 30
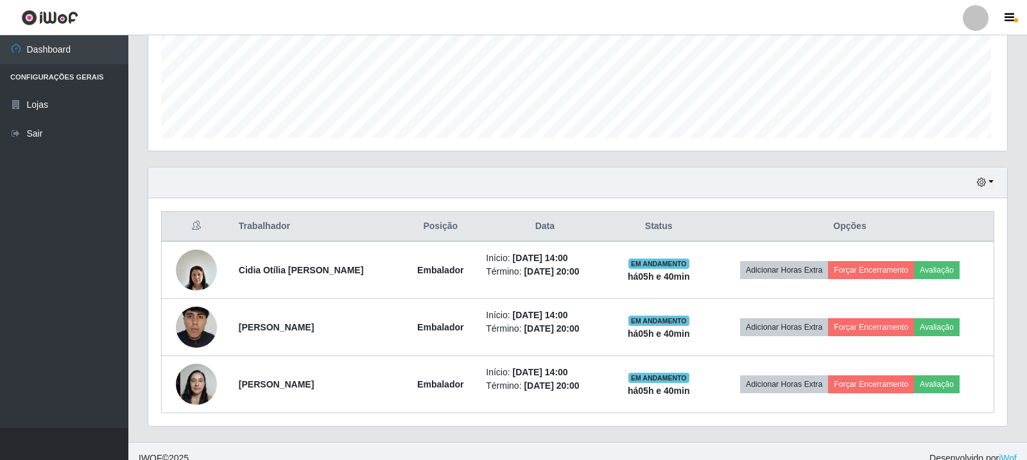
scroll to position [266, 856]
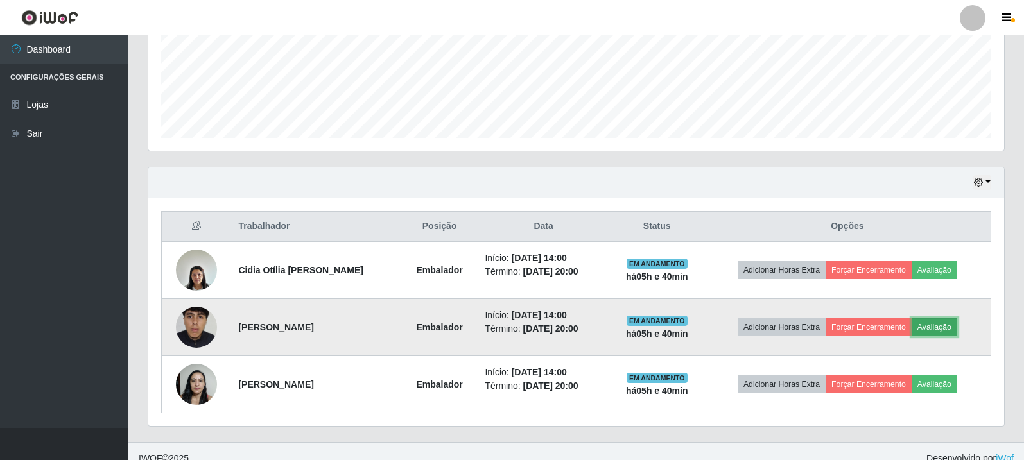
click at [938, 327] on button "Avaliação" at bounding box center [935, 327] width 46 height 18
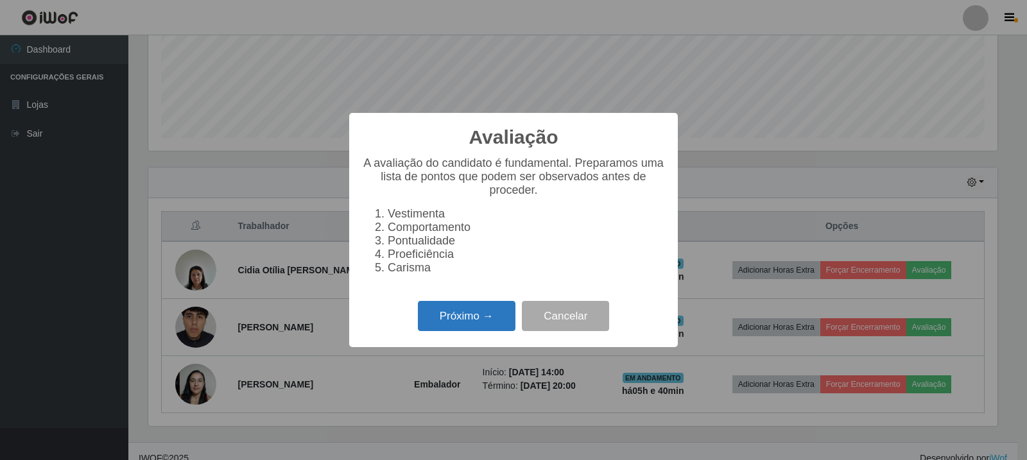
click at [491, 324] on button "Próximo →" at bounding box center [467, 316] width 98 height 30
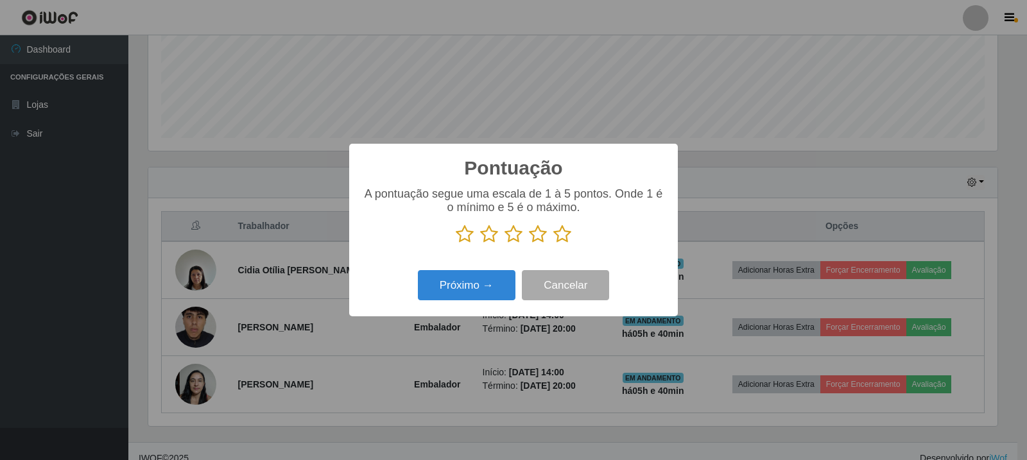
scroll to position [641716, 641133]
click at [566, 234] on icon at bounding box center [562, 234] width 18 height 19
click at [553, 244] on input "radio" at bounding box center [553, 244] width 0 height 0
click at [472, 282] on button "Próximo →" at bounding box center [467, 285] width 98 height 30
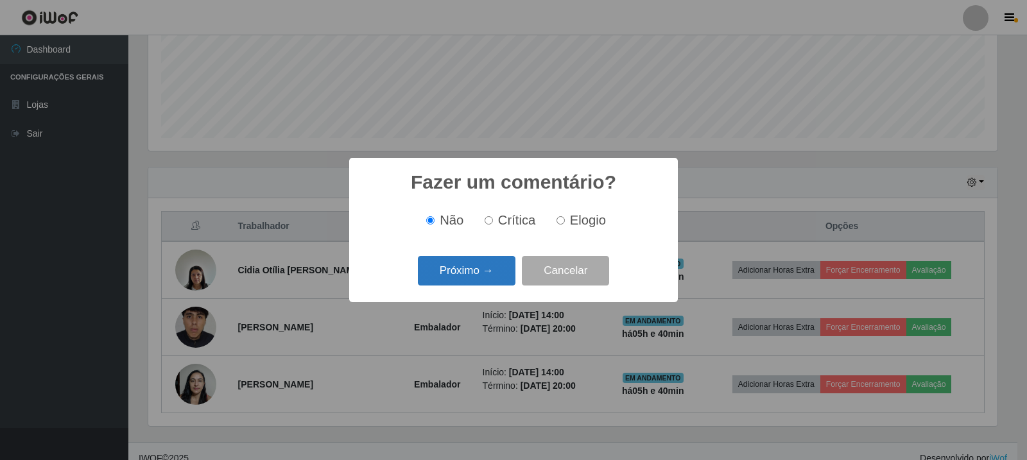
click at [468, 286] on button "Próximo →" at bounding box center [467, 271] width 98 height 30
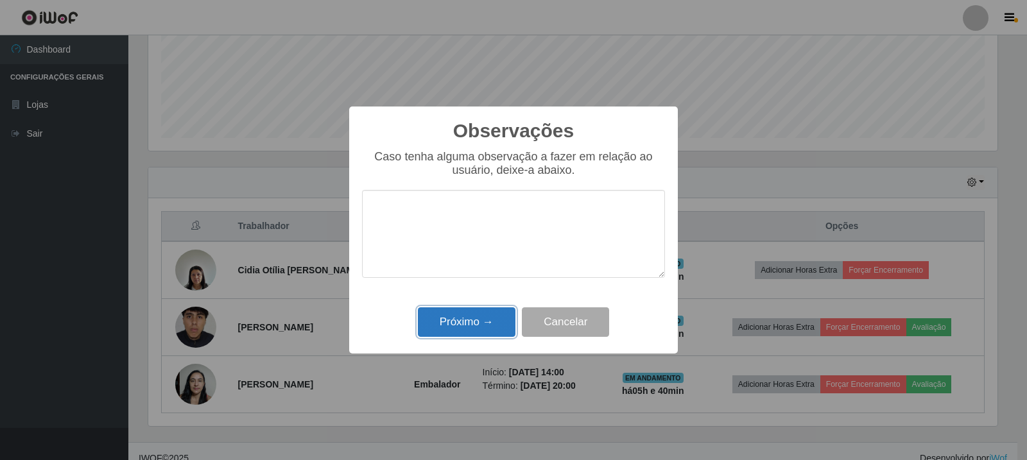
click at [472, 322] on button "Próximo →" at bounding box center [467, 323] width 98 height 30
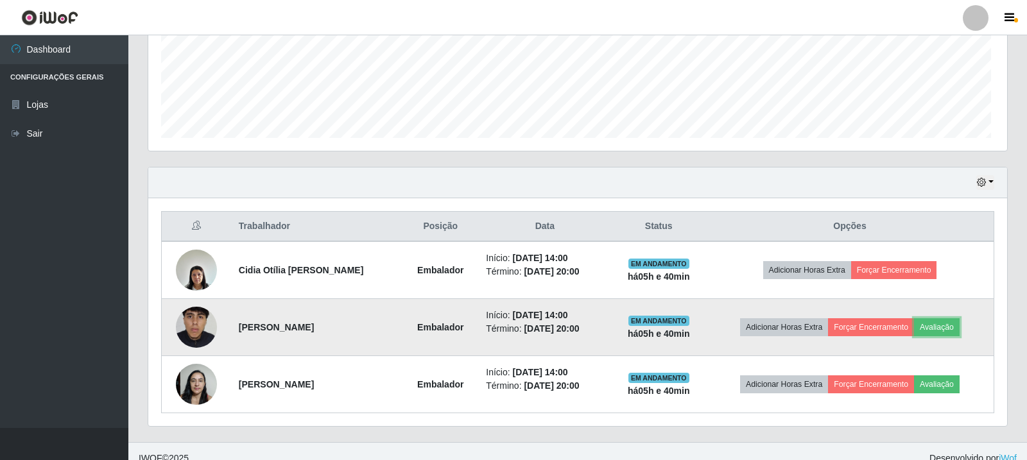
scroll to position [266, 856]
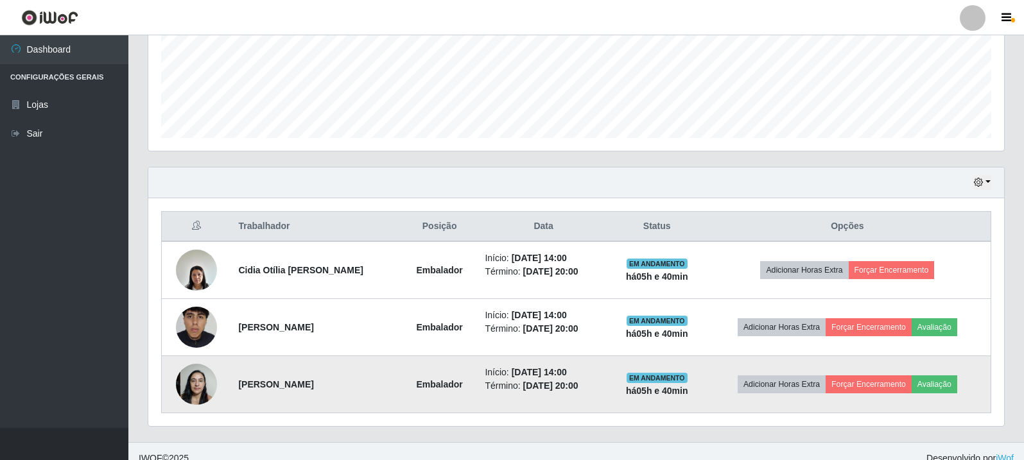
click at [925, 401] on td "Adicionar Horas Extra Forçar Encerramento Avaliação" at bounding box center [847, 384] width 287 height 57
click at [930, 392] on button "Avaliação" at bounding box center [935, 385] width 46 height 18
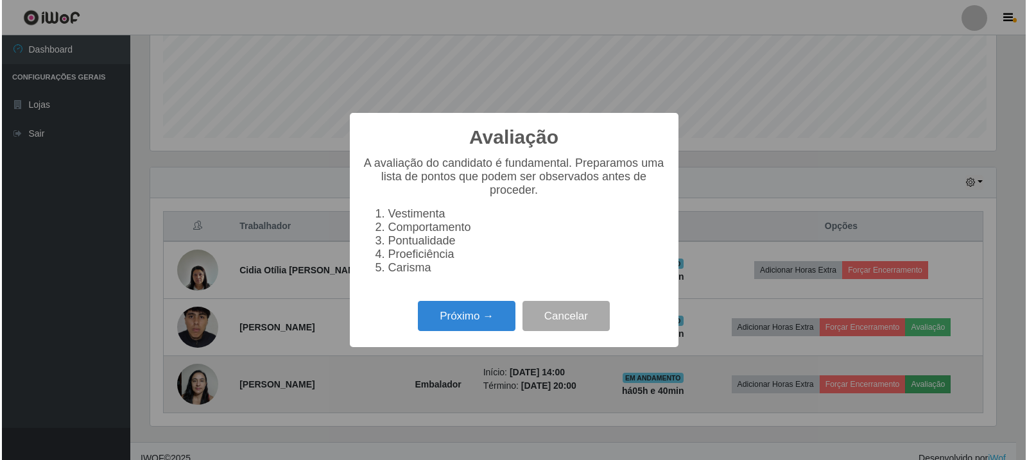
scroll to position [266, 849]
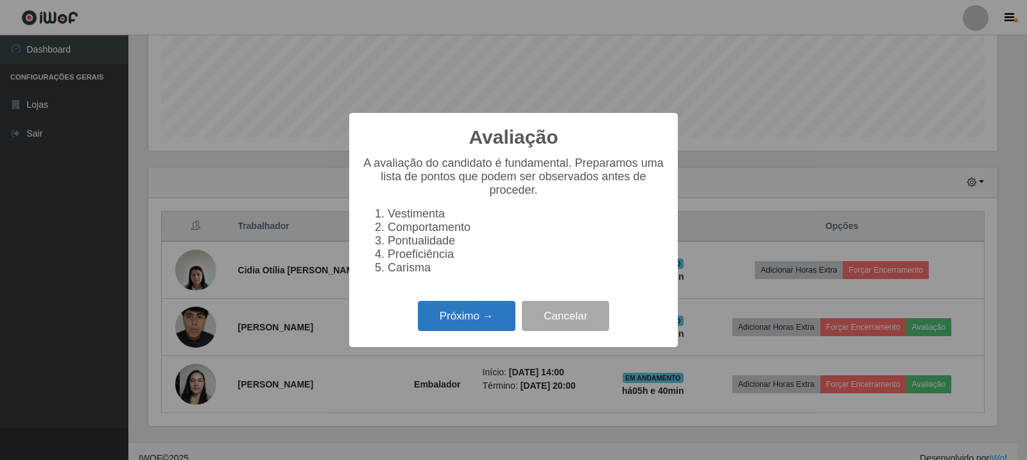
click at [462, 328] on button "Próximo →" at bounding box center [467, 316] width 98 height 30
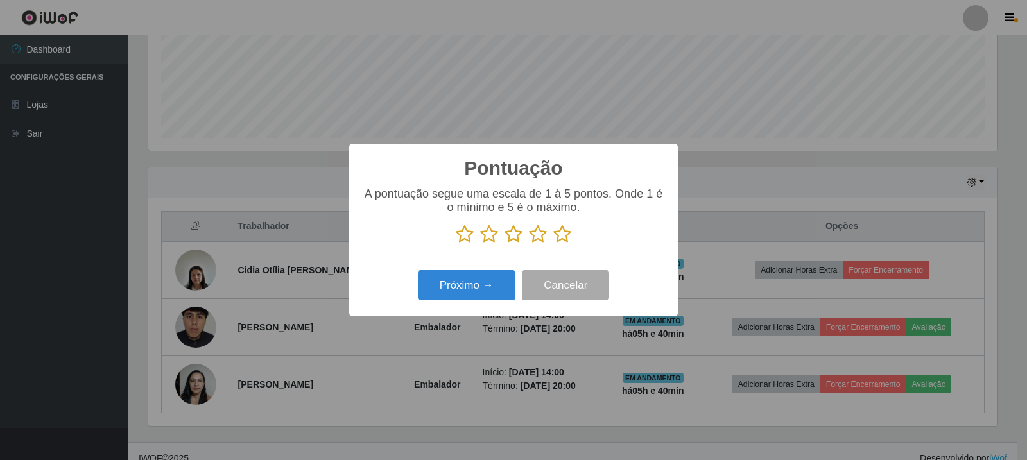
click at [517, 250] on div "A pontuação segue uma escala de 1 à 5 pontos. Onde 1 é o mínimo e 5 é o máximo." at bounding box center [513, 220] width 303 height 67
click at [558, 238] on icon at bounding box center [562, 234] width 18 height 19
click at [553, 244] on input "radio" at bounding box center [553, 244] width 0 height 0
click at [461, 291] on button "Próximo →" at bounding box center [467, 285] width 98 height 30
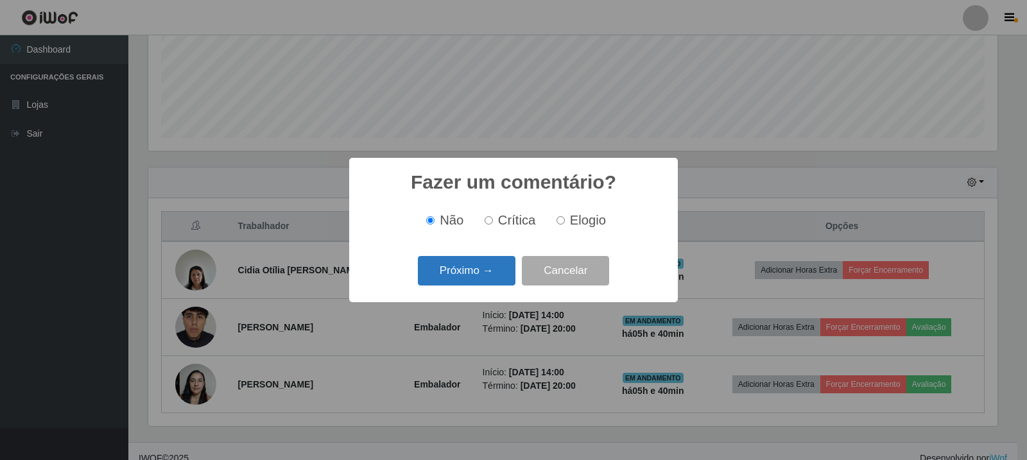
click at [495, 272] on button "Próximo →" at bounding box center [467, 271] width 98 height 30
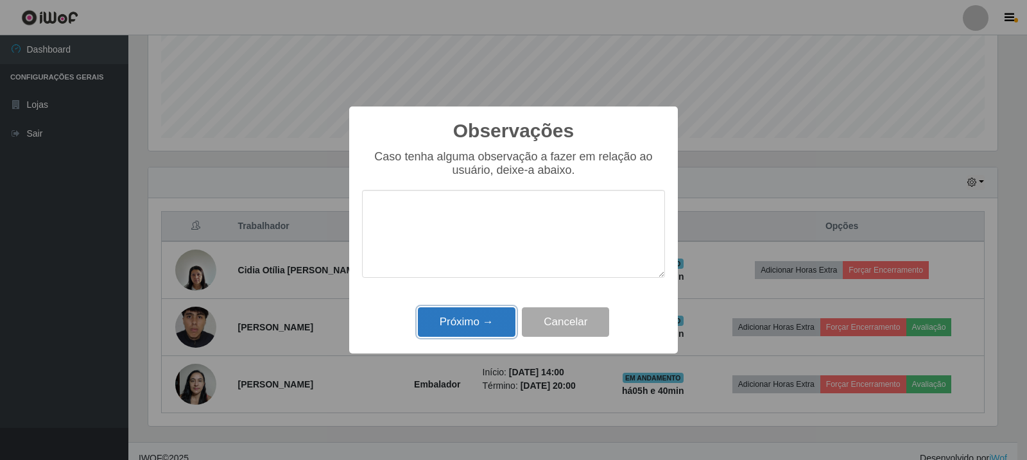
click at [480, 315] on button "Próximo →" at bounding box center [467, 323] width 98 height 30
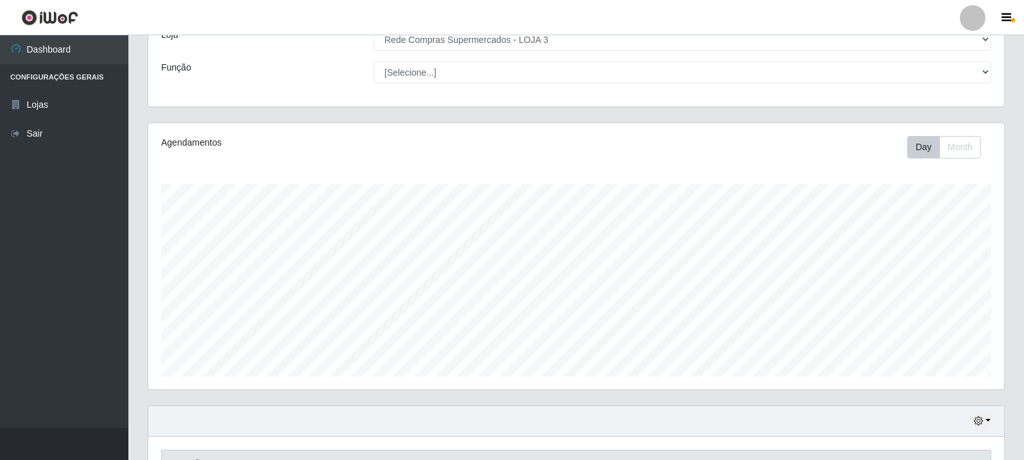
scroll to position [0, 0]
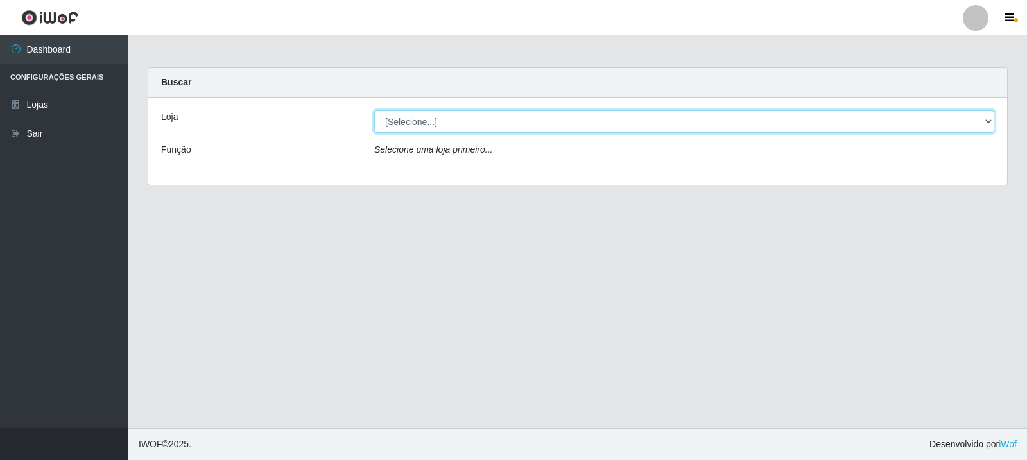
click at [595, 121] on select "[Selecione...] Rede Compras Supermercados - LOJA 3" at bounding box center [684, 121] width 620 height 22
click at [374, 110] on select "[Selecione...] Rede Compras Supermercados - LOJA 3" at bounding box center [684, 121] width 620 height 22
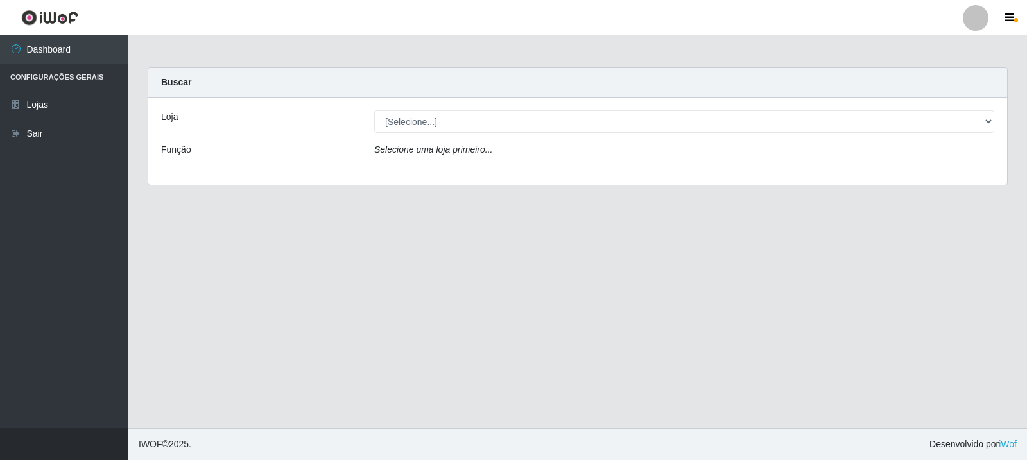
click at [553, 94] on div "Buscar" at bounding box center [577, 83] width 859 height 30
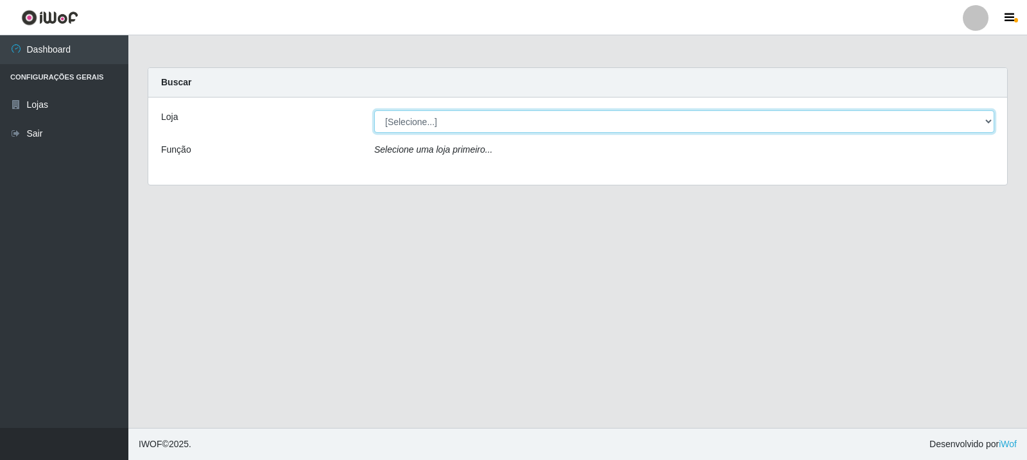
click at [555, 116] on select "[Selecione...] Rede Compras Supermercados - LOJA 3" at bounding box center [684, 121] width 620 height 22
select select "162"
click at [374, 110] on select "[Selecione...] Rede Compras Supermercados - LOJA 3" at bounding box center [684, 121] width 620 height 22
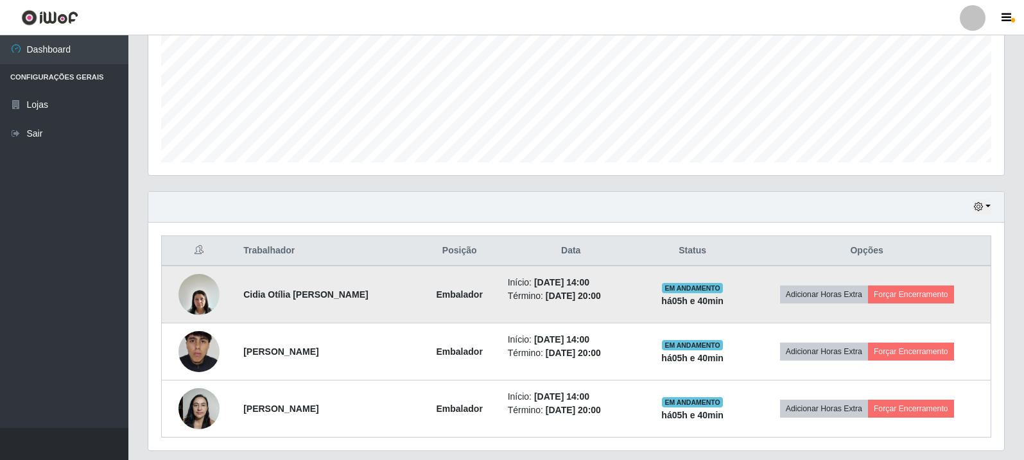
scroll to position [335, 0]
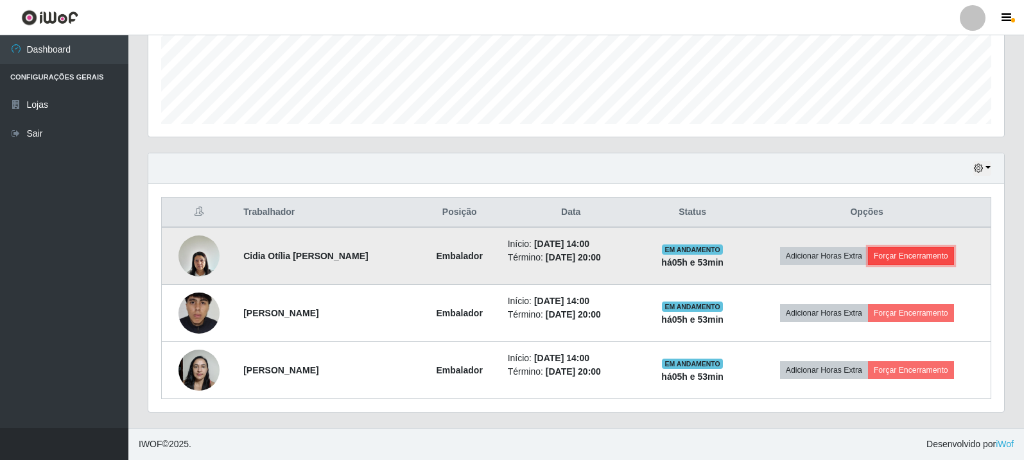
click at [948, 249] on button "Forçar Encerramento" at bounding box center [911, 256] width 86 height 18
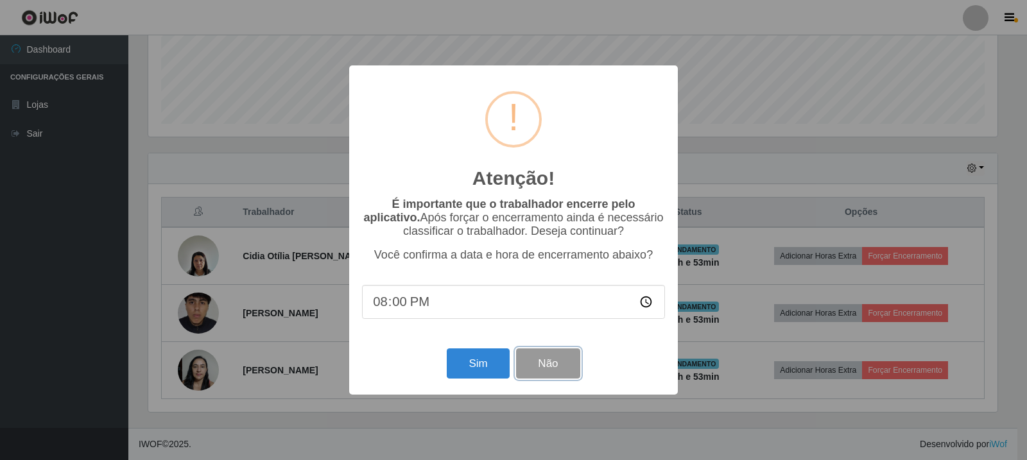
click at [551, 362] on button "Não" at bounding box center [548, 364] width 64 height 30
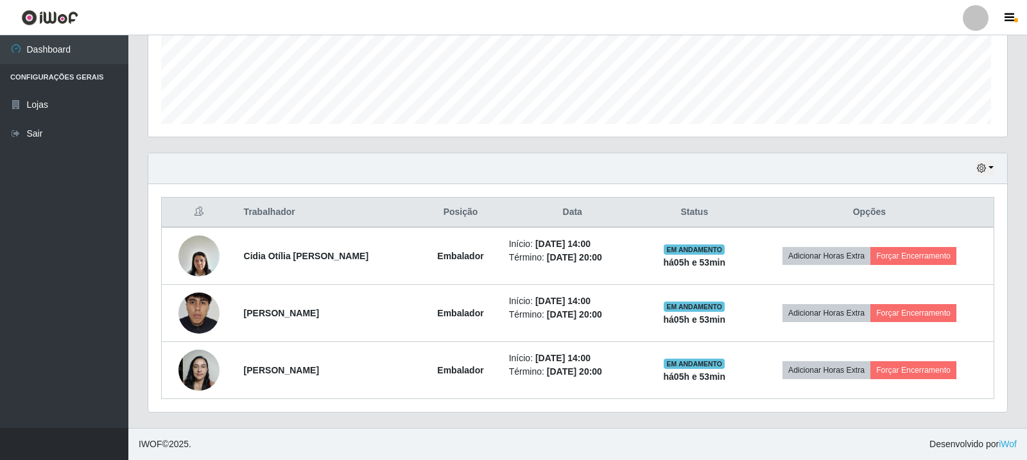
scroll to position [266, 856]
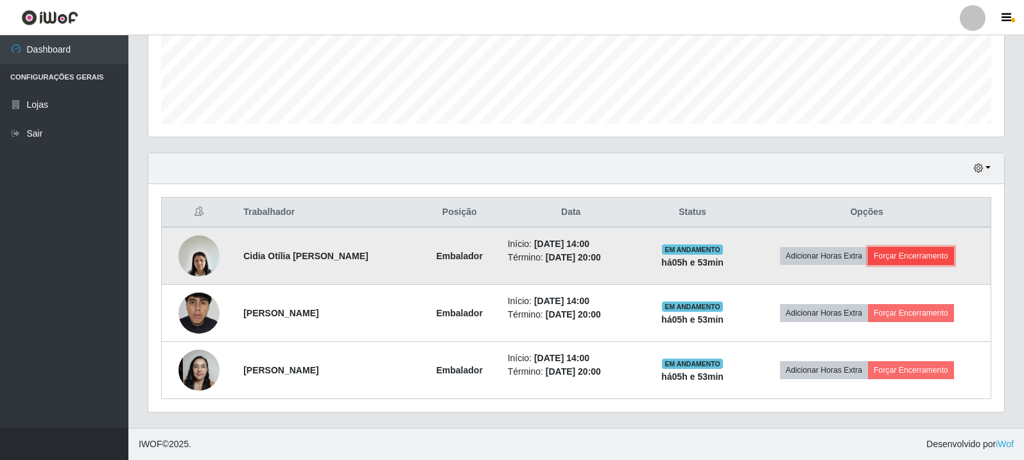
click at [929, 262] on button "Forçar Encerramento" at bounding box center [911, 256] width 86 height 18
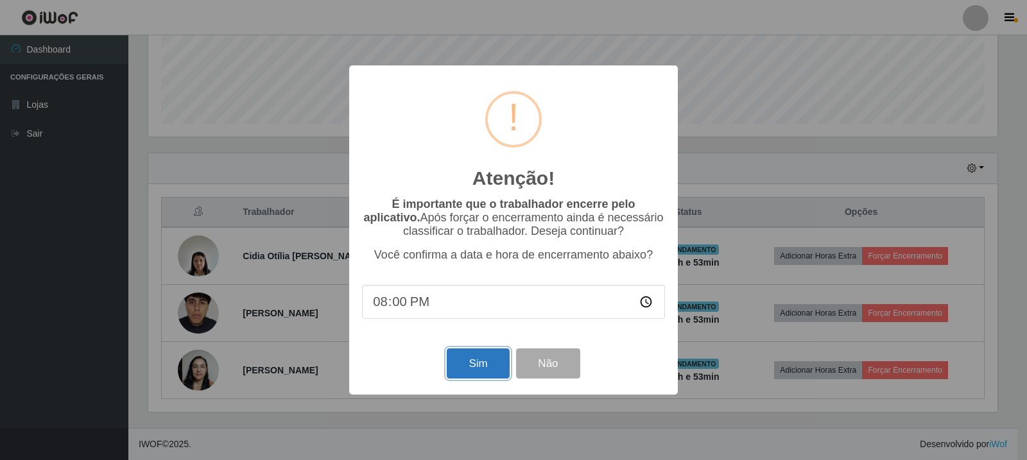
click at [481, 363] on button "Sim" at bounding box center [478, 364] width 62 height 30
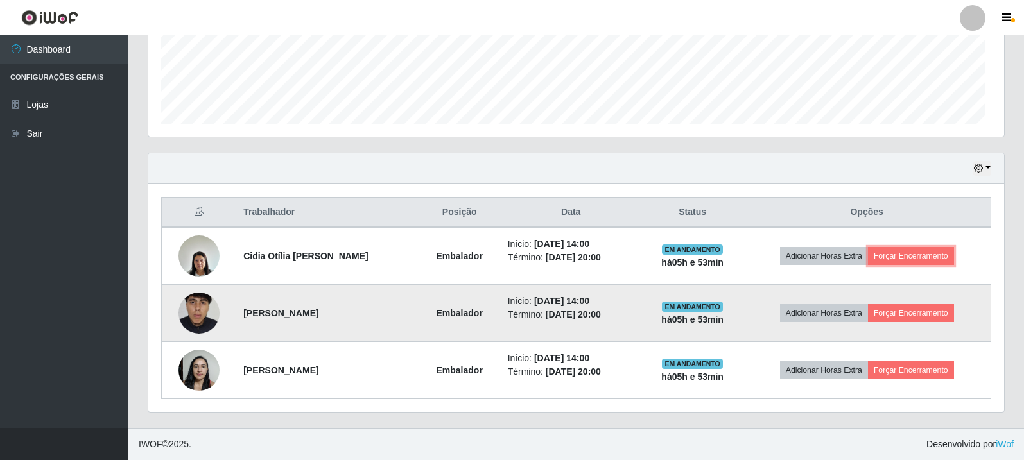
scroll to position [266, 856]
click at [929, 310] on button "Forçar Encerramento" at bounding box center [911, 313] width 86 height 18
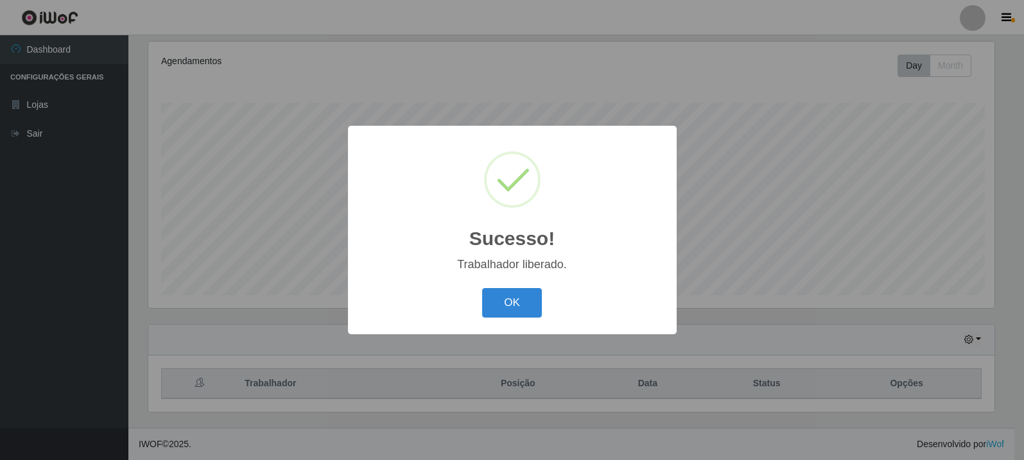
scroll to position [164, 0]
click at [505, 302] on button "OK" at bounding box center [514, 303] width 60 height 30
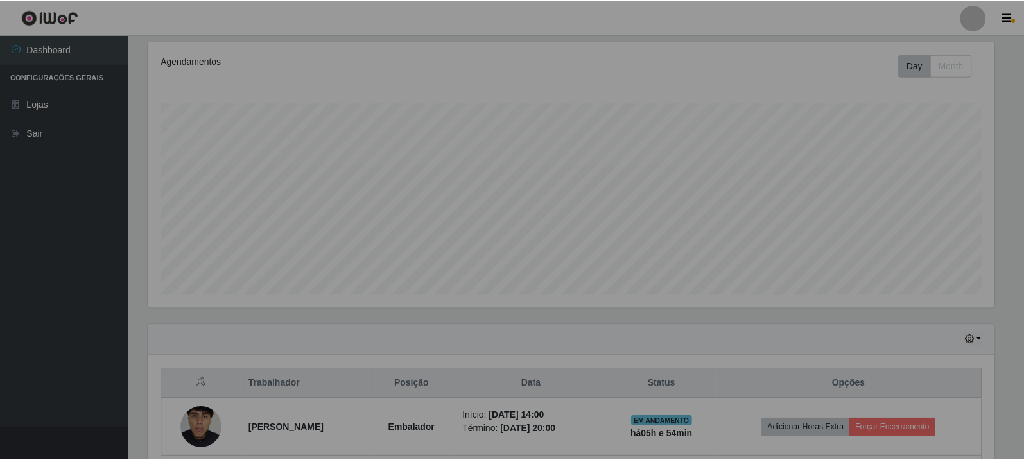
scroll to position [266, 856]
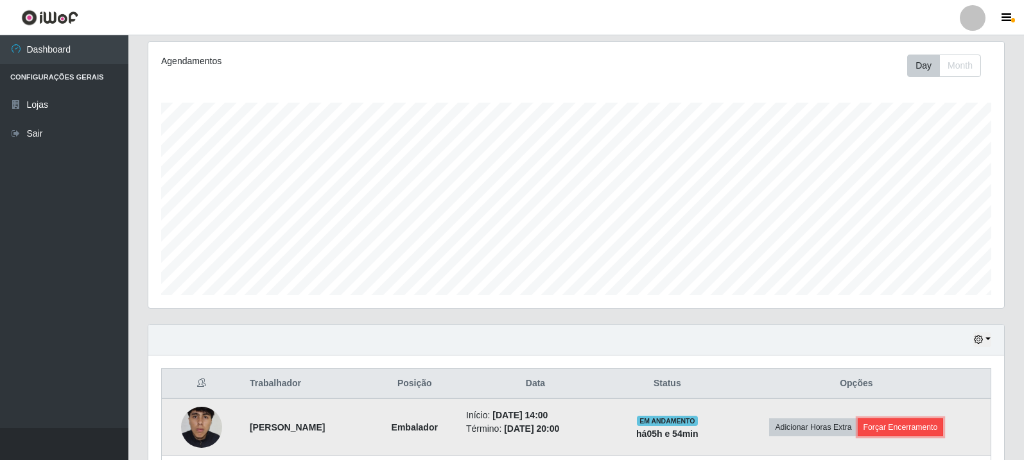
click at [910, 423] on button "Forçar Encerramento" at bounding box center [901, 428] width 86 height 18
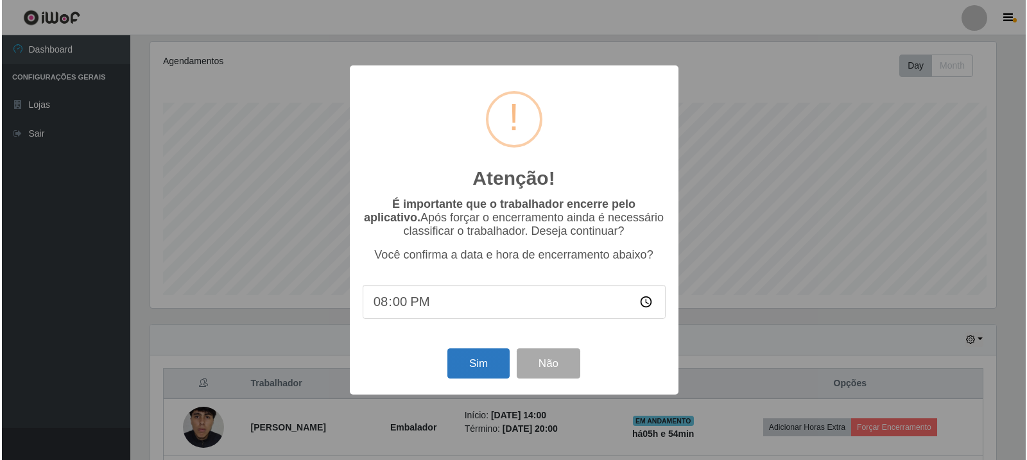
scroll to position [266, 849]
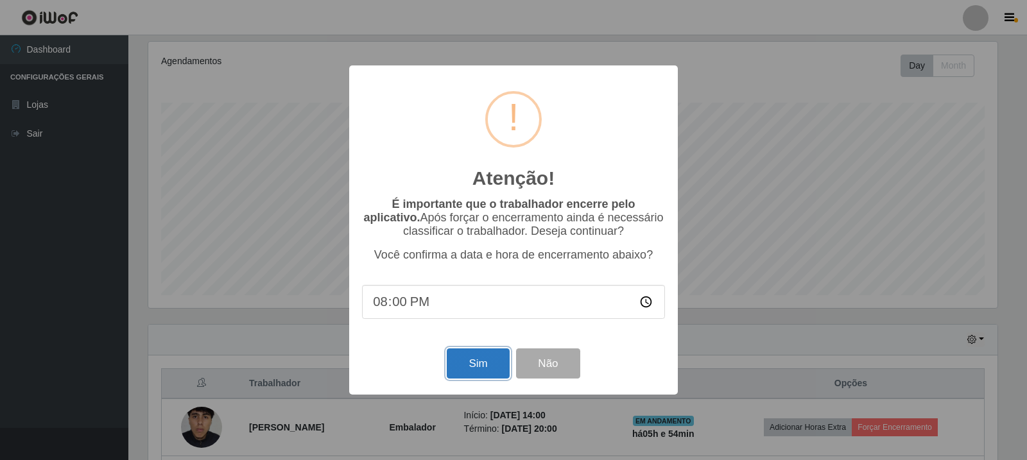
click at [467, 363] on button "Sim" at bounding box center [478, 364] width 62 height 30
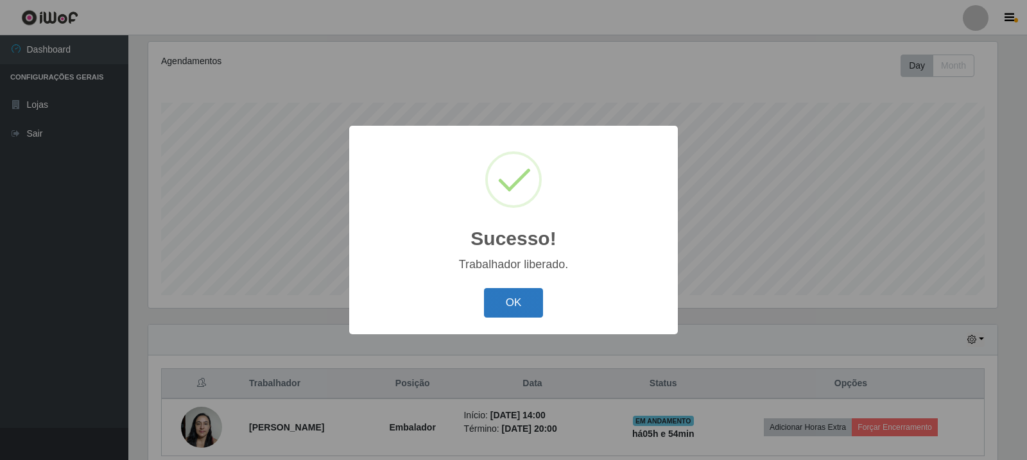
click at [535, 313] on button "OK" at bounding box center [514, 303] width 60 height 30
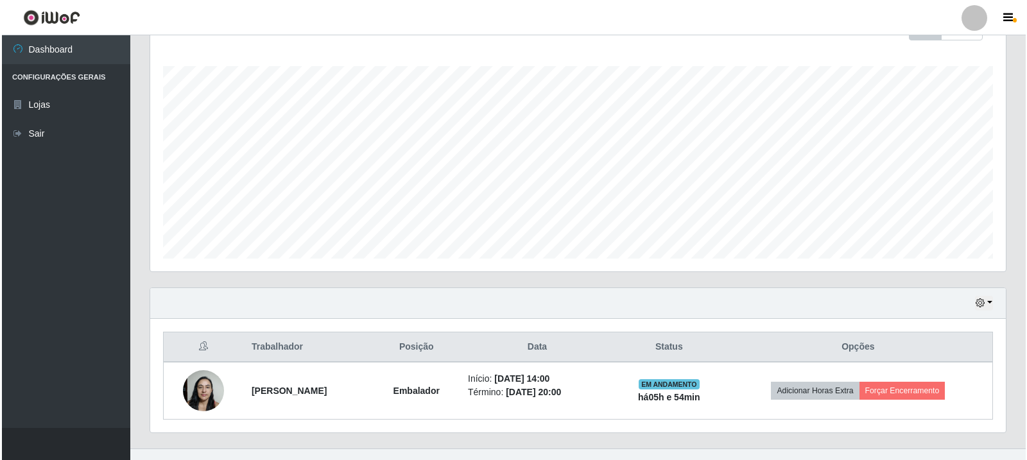
scroll to position [221, 0]
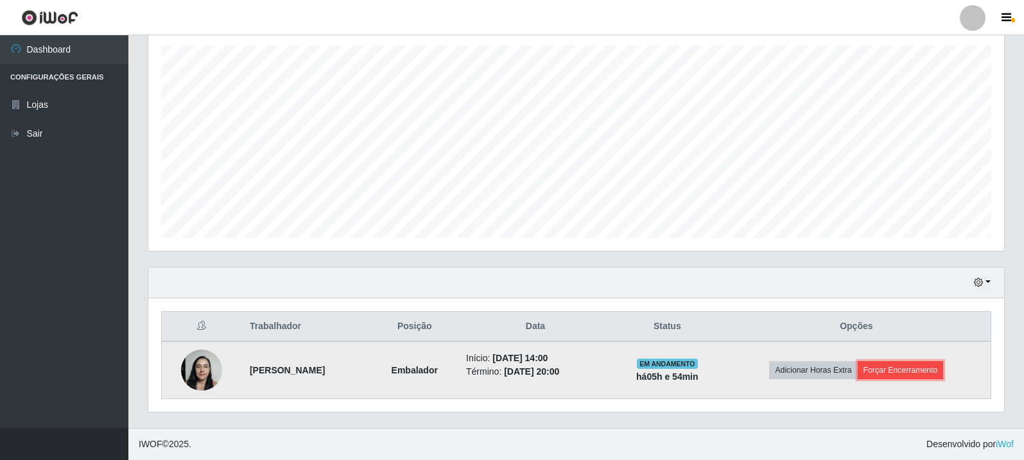
click at [907, 370] on button "Forçar Encerramento" at bounding box center [901, 370] width 86 height 18
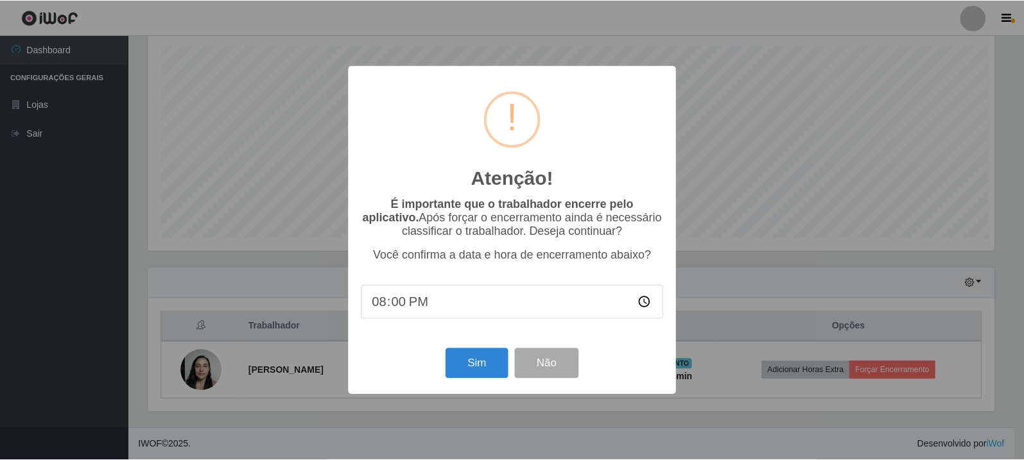
scroll to position [266, 849]
click at [472, 365] on button "Sim" at bounding box center [478, 364] width 62 height 30
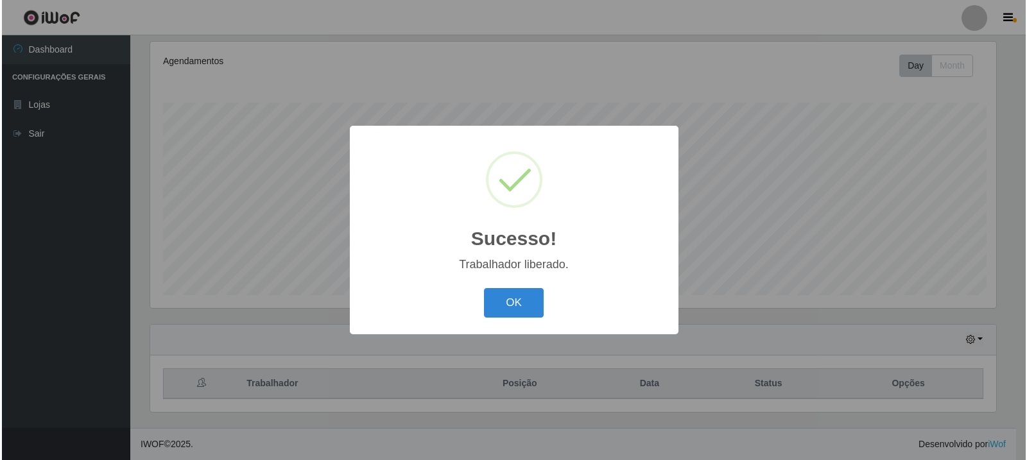
scroll to position [0, 0]
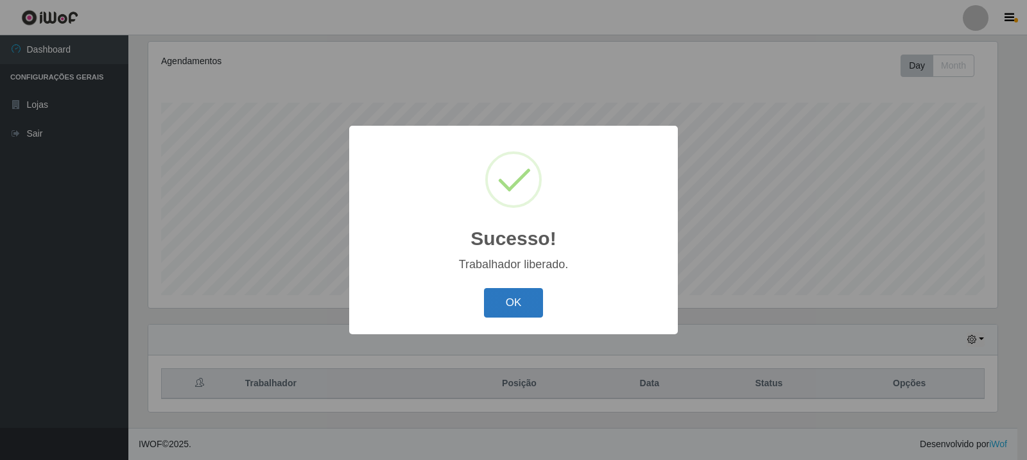
click at [494, 307] on button "OK" at bounding box center [514, 303] width 60 height 30
